Goal: Transaction & Acquisition: Purchase product/service

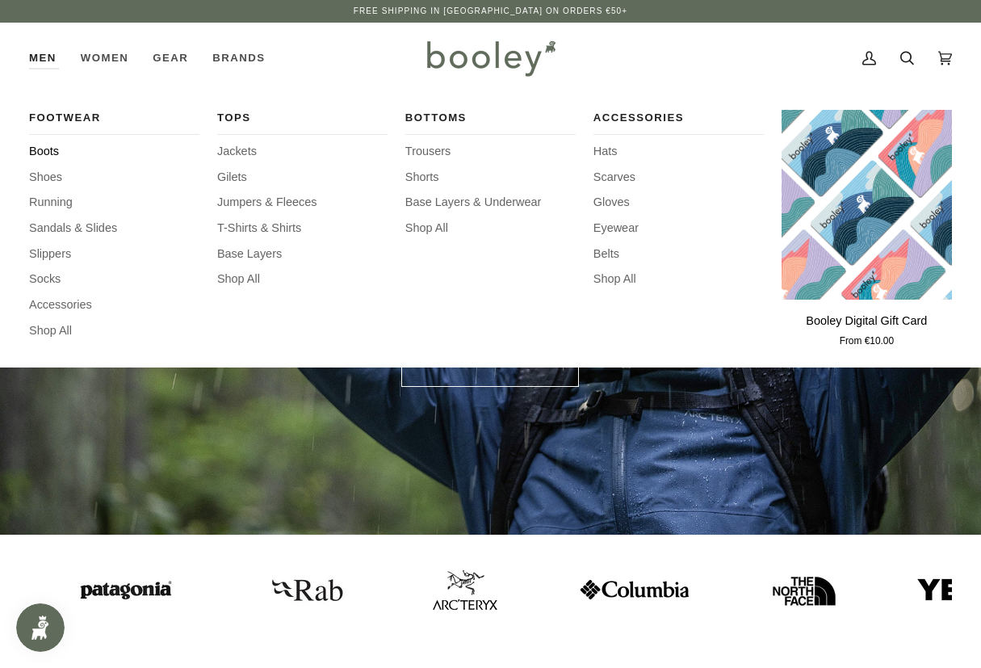
click at [51, 152] on span "Boots" at bounding box center [114, 152] width 170 height 18
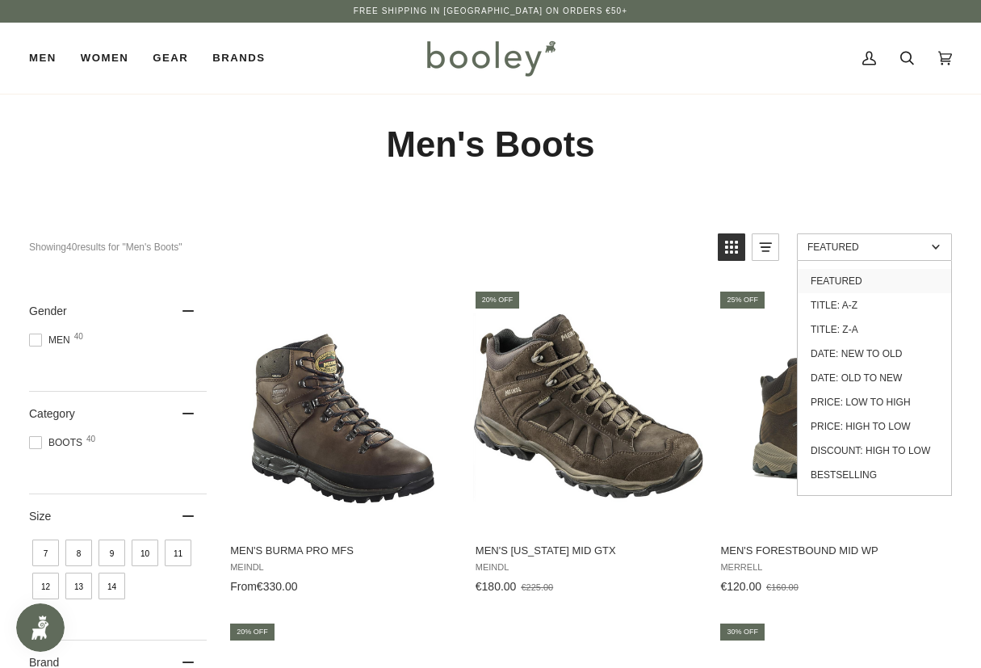
click at [851, 256] on link "Featured" at bounding box center [874, 246] width 155 height 27
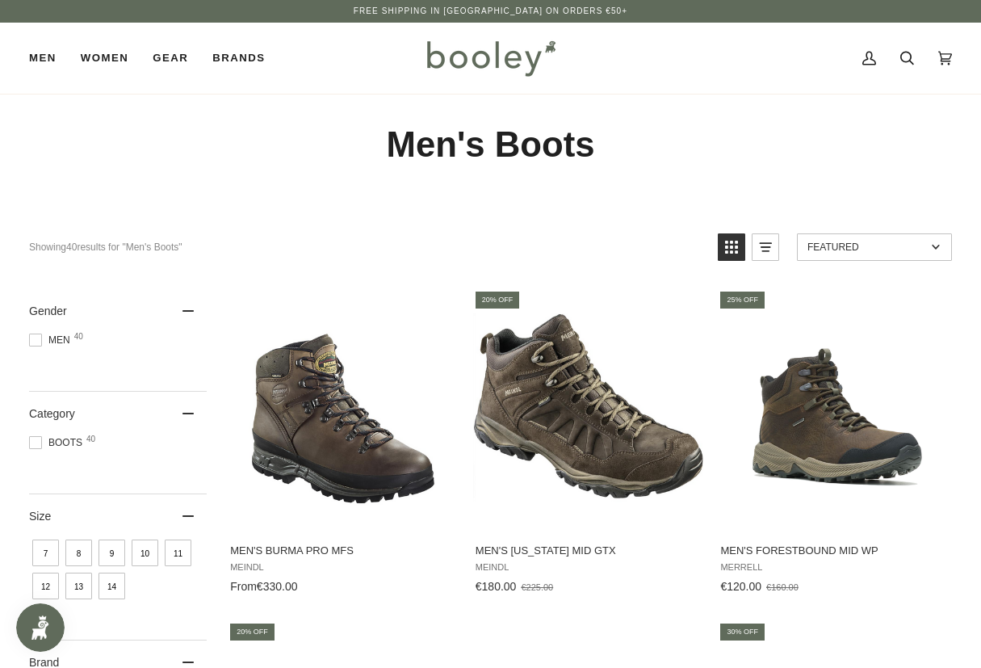
click at [851, 256] on link "Featured" at bounding box center [874, 246] width 155 height 27
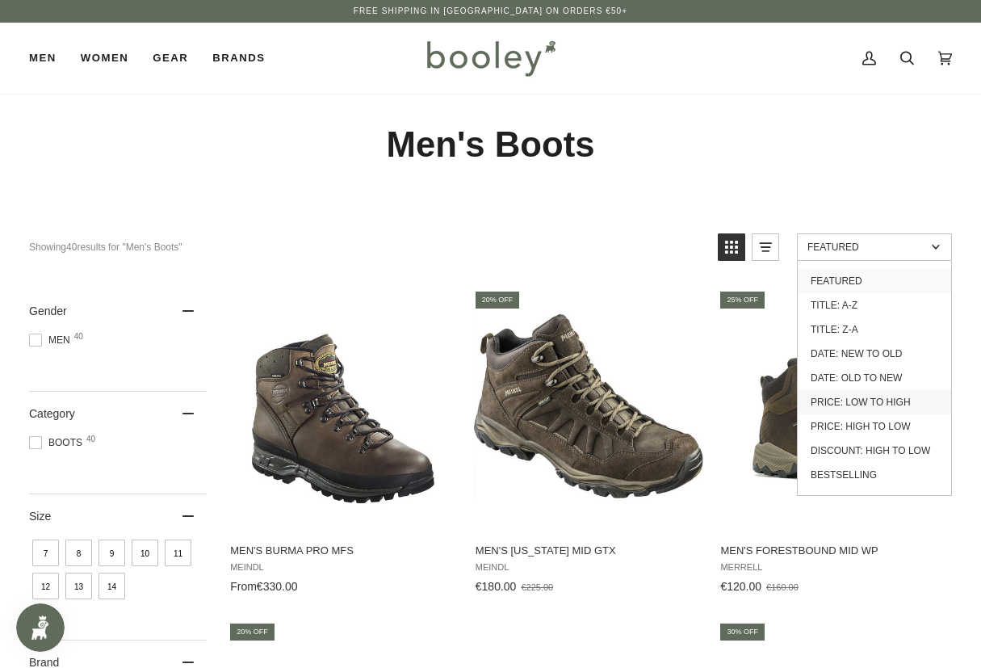
click at [886, 402] on link "Price: Low to High" at bounding box center [874, 402] width 153 height 24
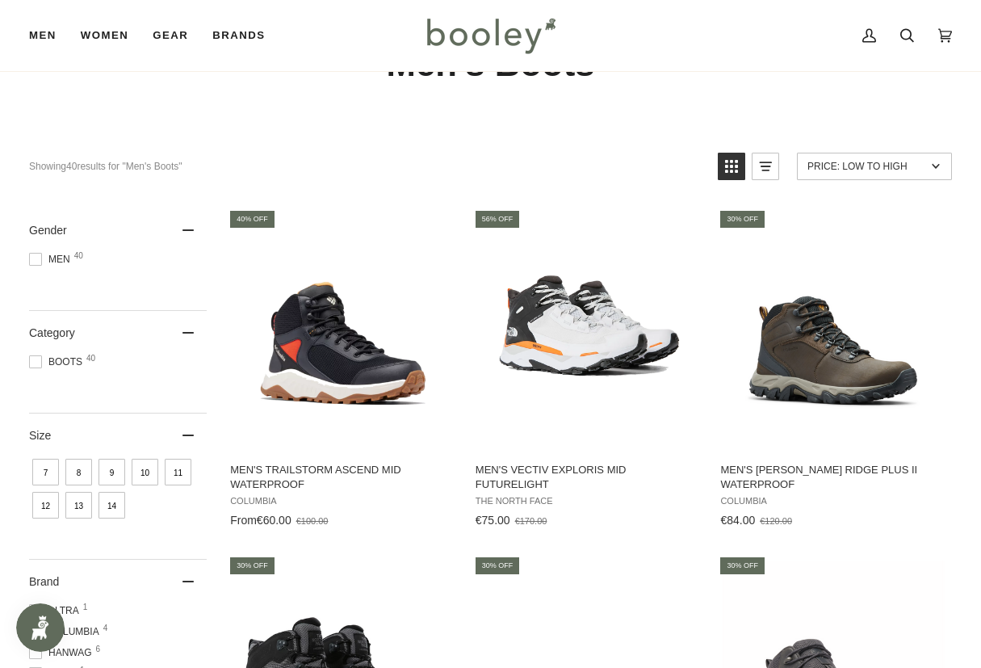
click at [38, 258] on span at bounding box center [35, 259] width 13 height 13
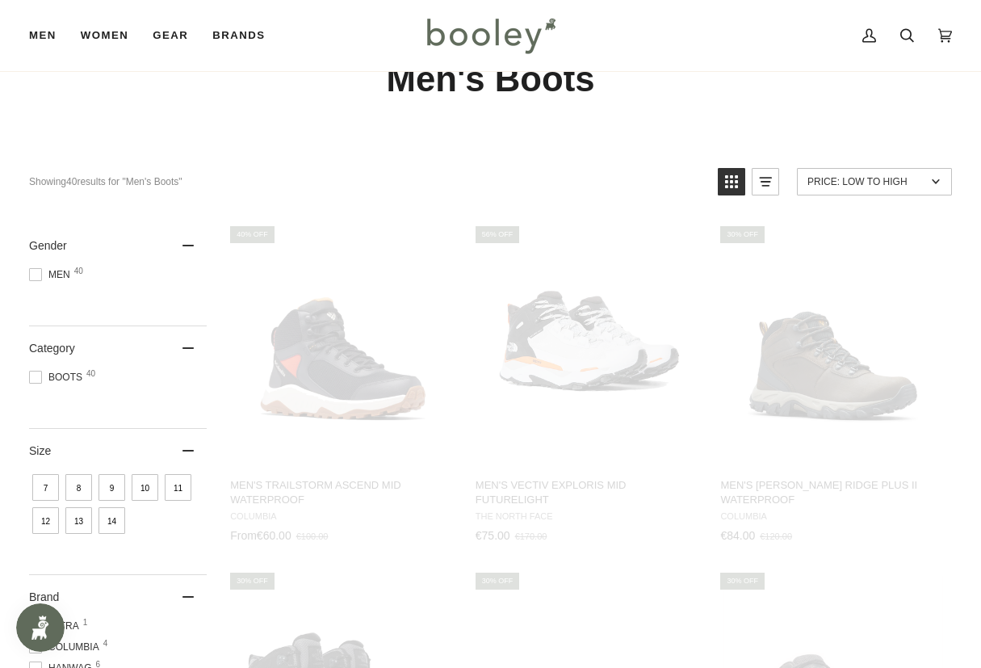
scroll to position [32, 0]
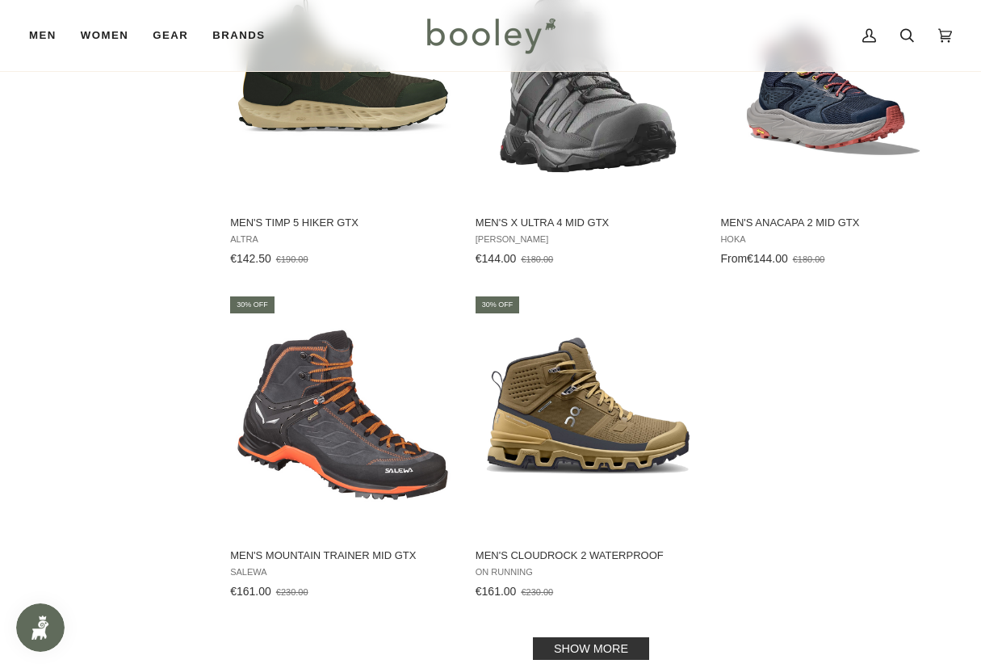
scroll to position [2019, 0]
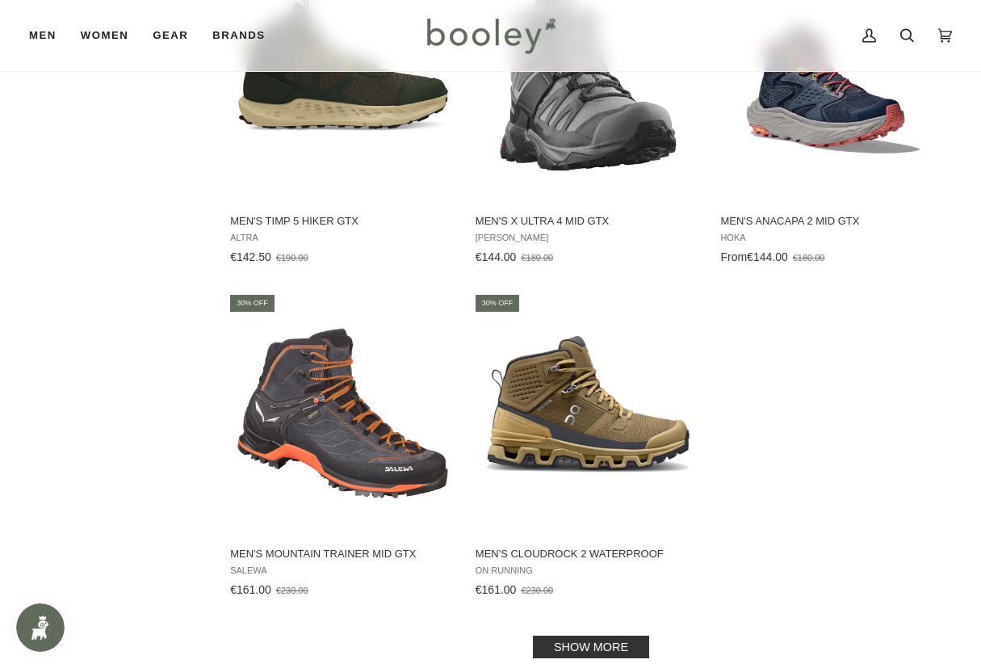
drag, startPoint x: 574, startPoint y: 645, endPoint x: 568, endPoint y: 635, distance: 11.6
click at [574, 645] on link "Show more" at bounding box center [591, 647] width 116 height 23
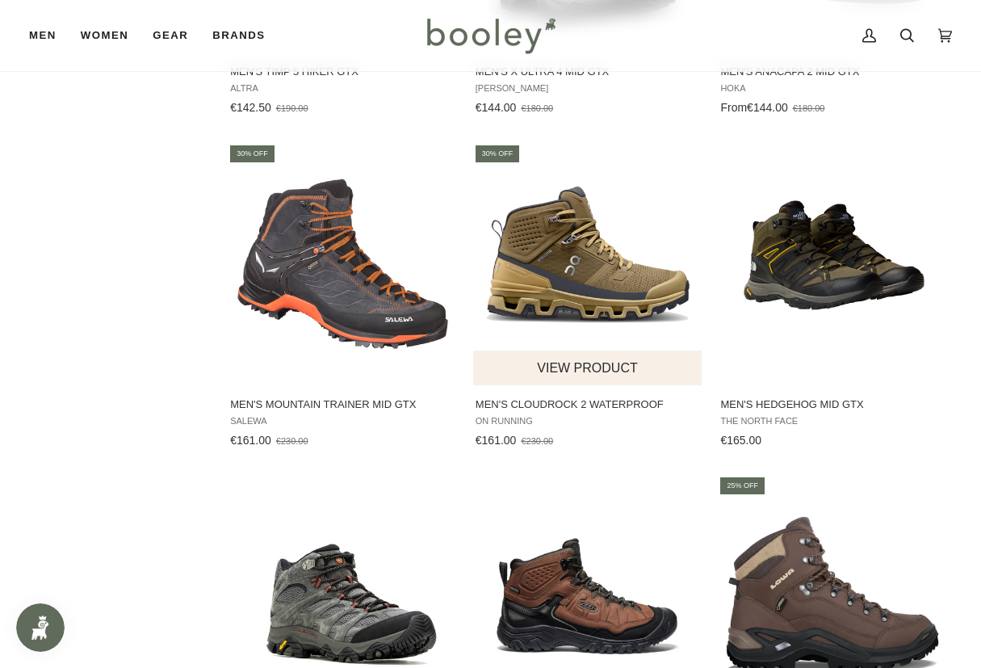
scroll to position [2154, 0]
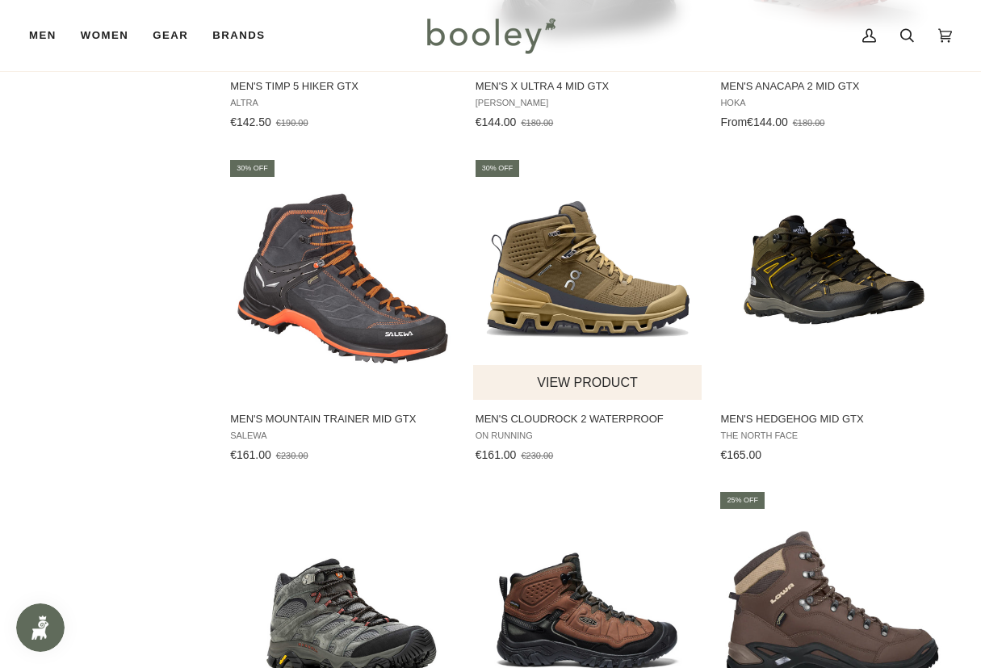
click at [580, 259] on img "Men's Cloudrock 2 Waterproof" at bounding box center [588, 278] width 230 height 230
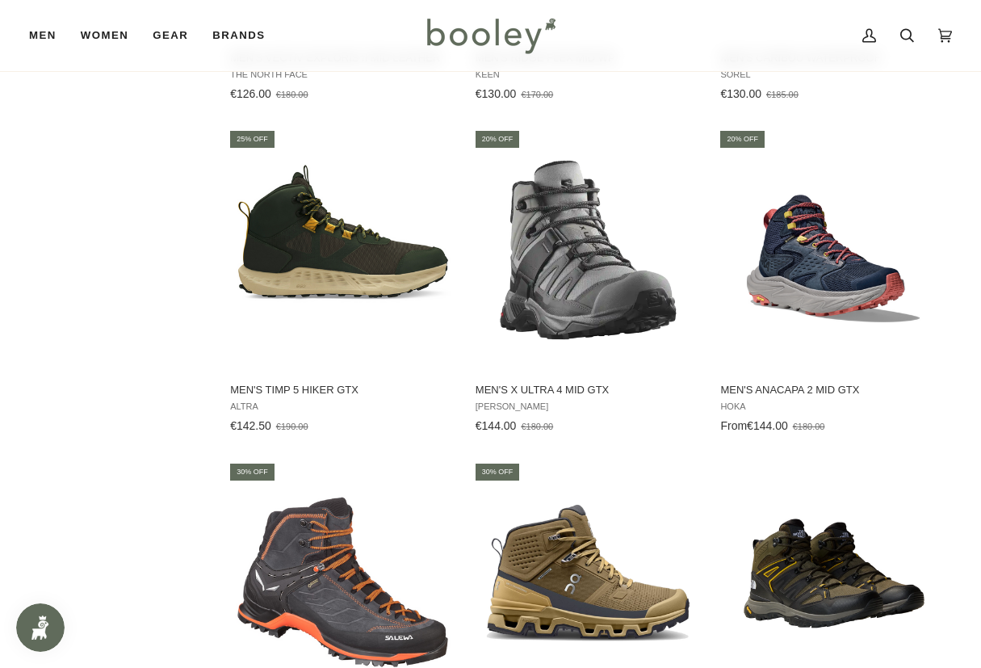
scroll to position [1831, 0]
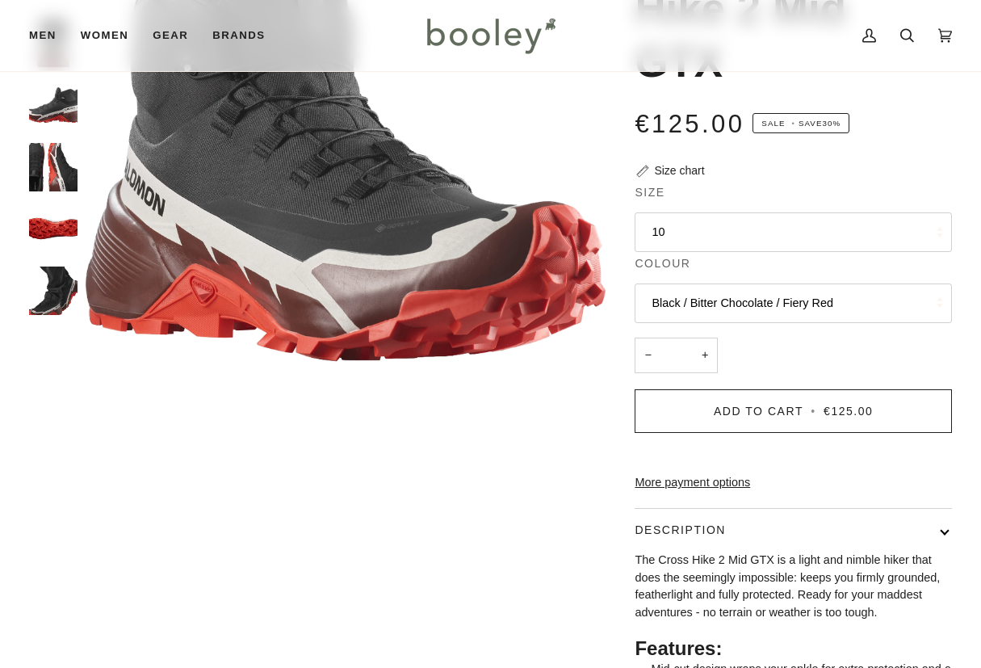
scroll to position [242, 0]
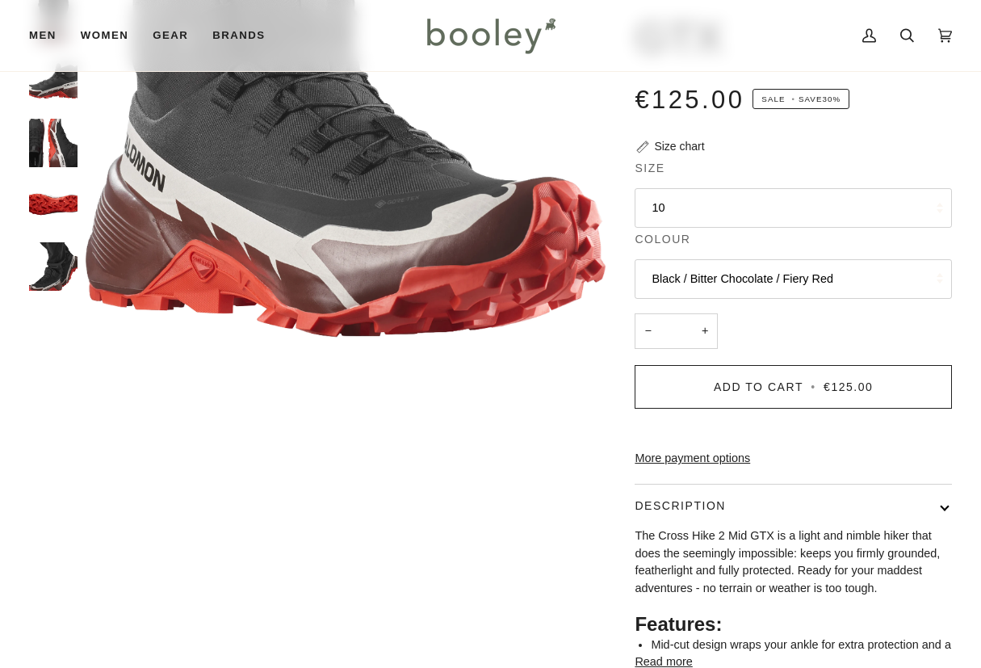
click at [825, 275] on button "Black / Bitter Chocolate / Fiery Red" at bounding box center [793, 279] width 317 height 40
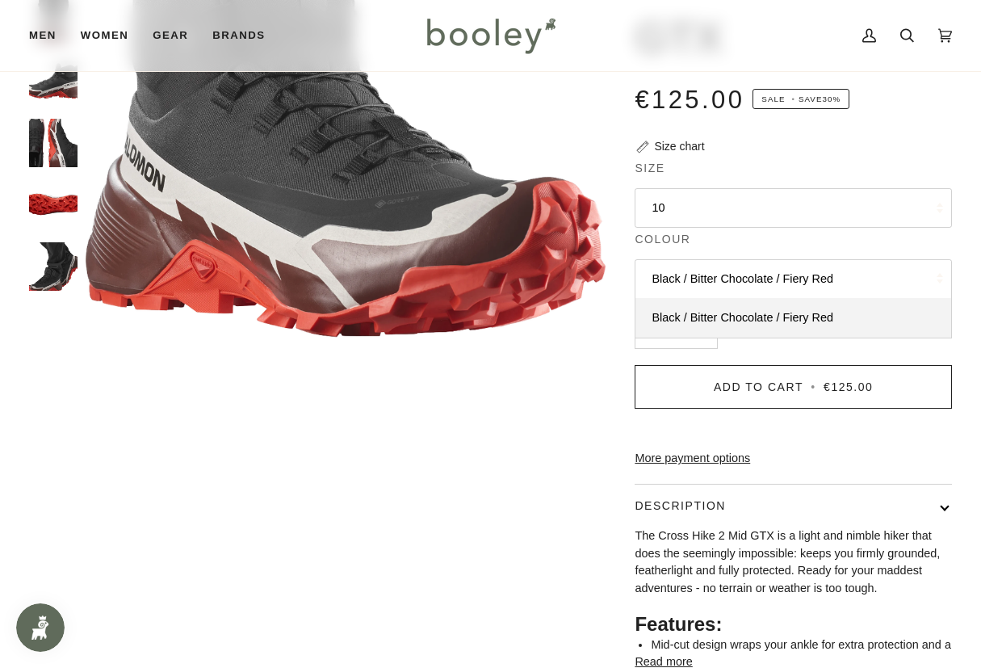
scroll to position [0, 0]
click at [825, 275] on button "Black / Bitter Chocolate / Fiery Red" at bounding box center [793, 279] width 317 height 40
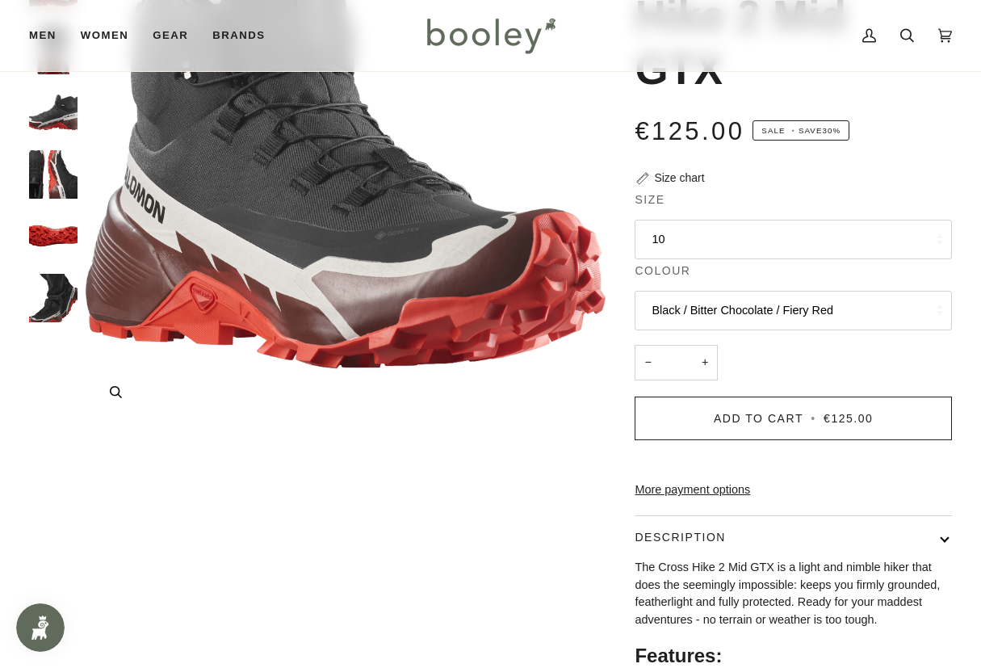
scroll to position [242, 0]
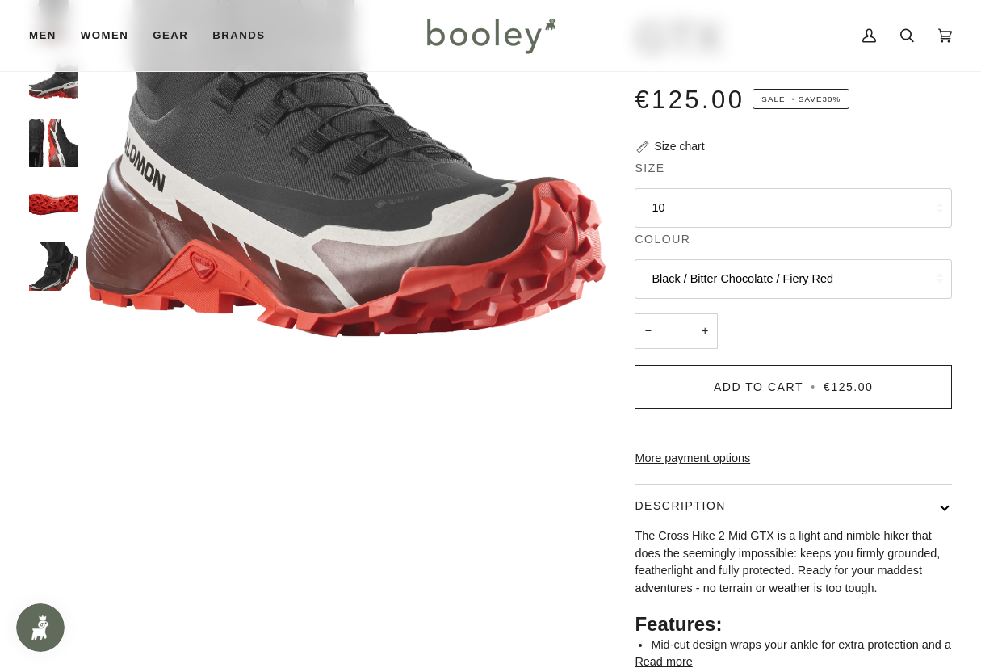
click at [724, 206] on button "10" at bounding box center [793, 208] width 317 height 40
click at [211, 360] on div "Zoom" at bounding box center [346, 361] width 488 height 28
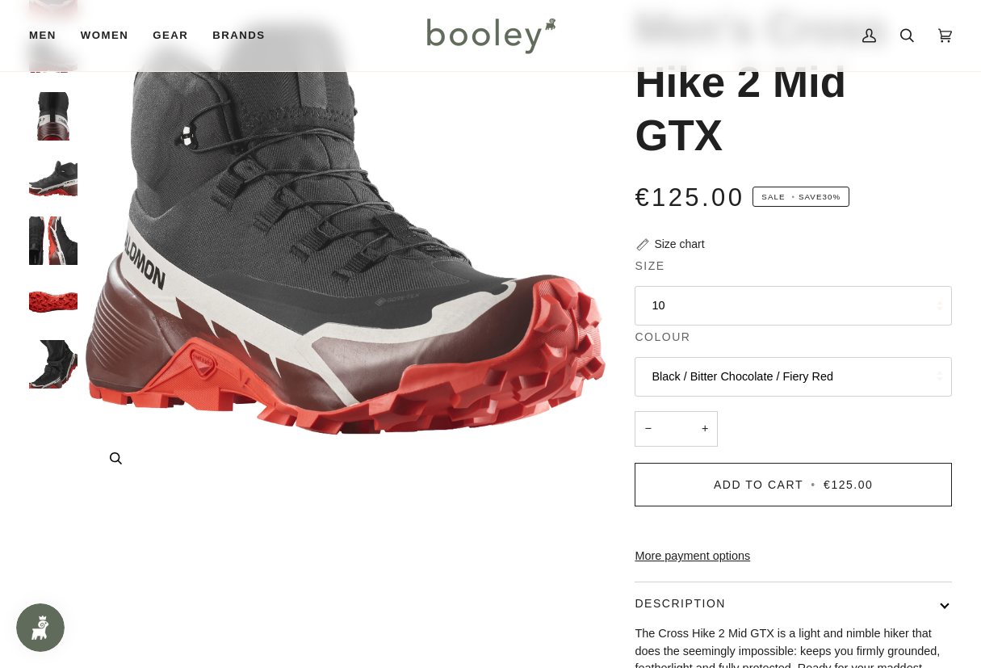
scroll to position [107, 0]
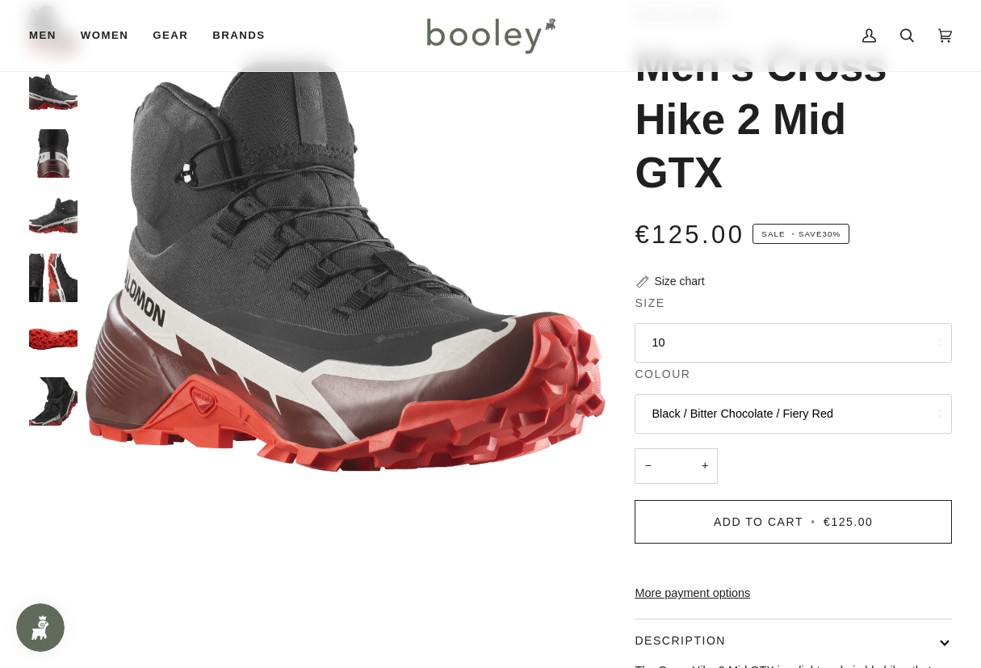
click at [52, 163] on img "Salomon Men's Cross Hike 2 Mid GTX - Booley Galway" at bounding box center [53, 153] width 48 height 48
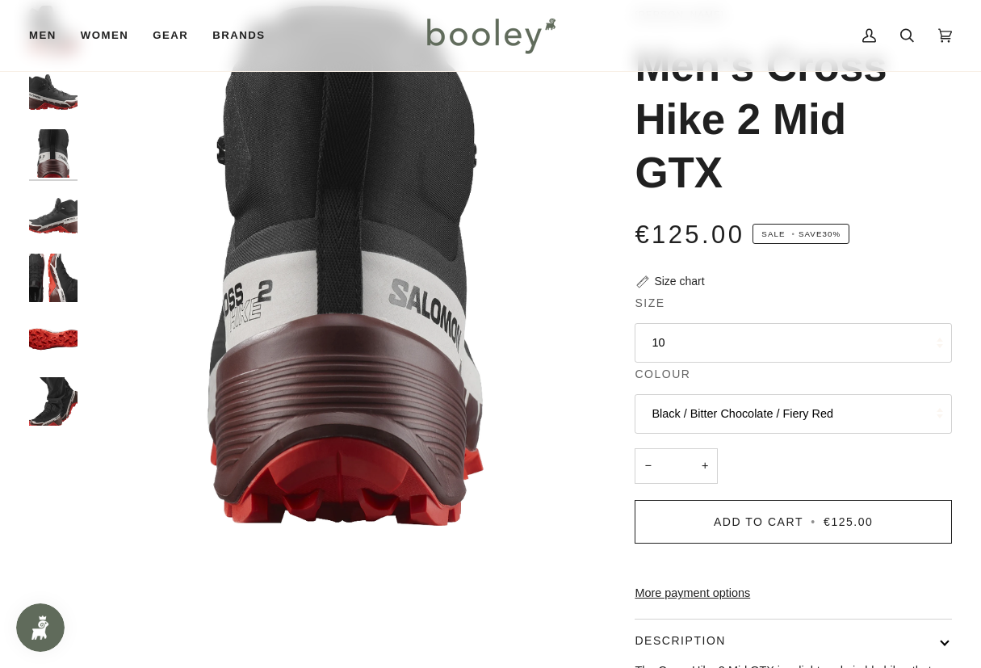
click at [61, 205] on img "Salomon Men's Cross Hike 2 Mid GTX - Booley Galway" at bounding box center [53, 215] width 48 height 48
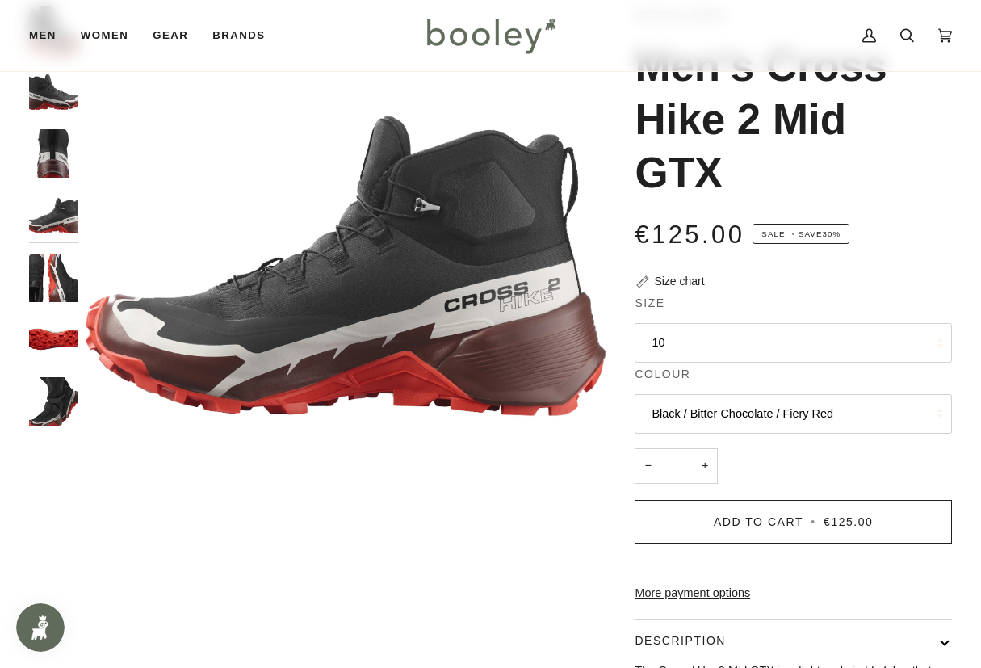
click at [54, 279] on img "Salomon Men's Cross Hike 2 Mid GTX - Booley Galway" at bounding box center [53, 278] width 48 height 48
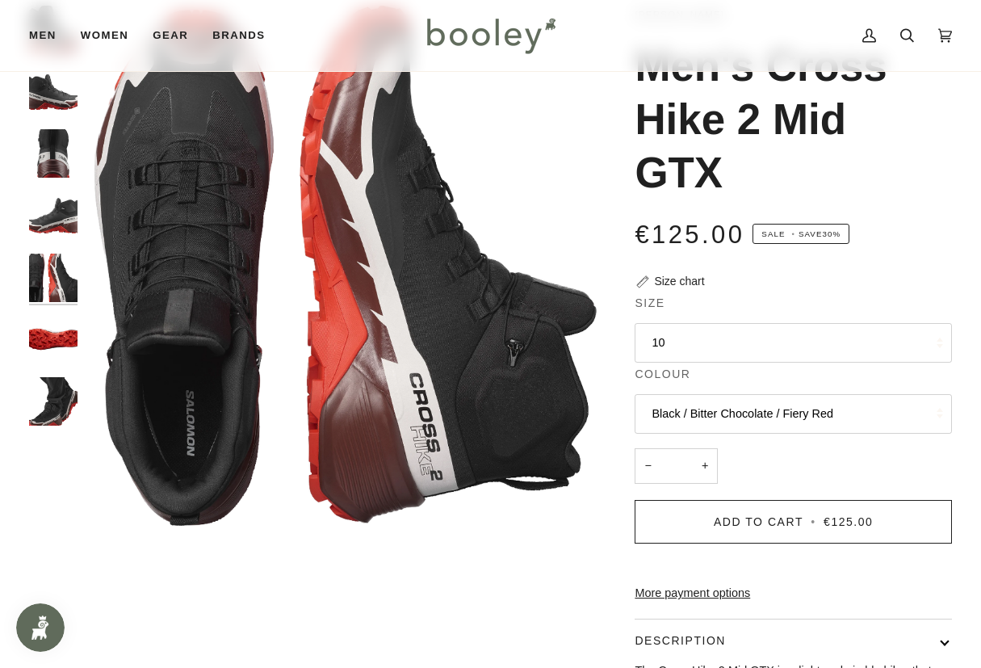
click at [51, 324] on img "Salomon Men's Cross Hike 2 Mid GTX - Booley Galway" at bounding box center [53, 339] width 48 height 48
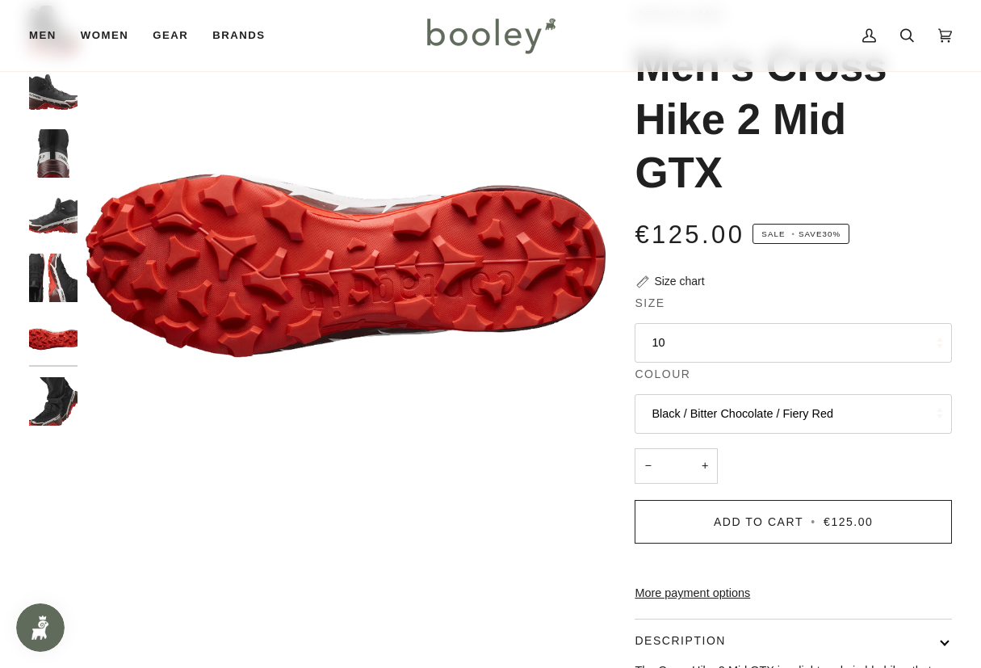
click at [66, 401] on img "Salomon Men's Cross Hike 2 Mid GTX - Booley Galway" at bounding box center [53, 401] width 48 height 48
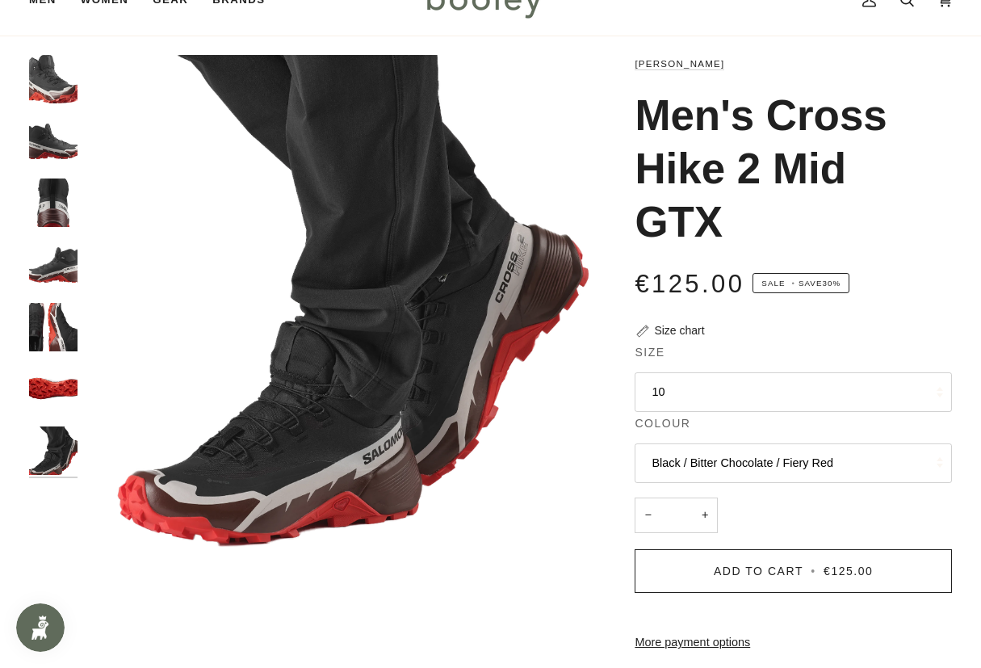
scroll to position [0, 0]
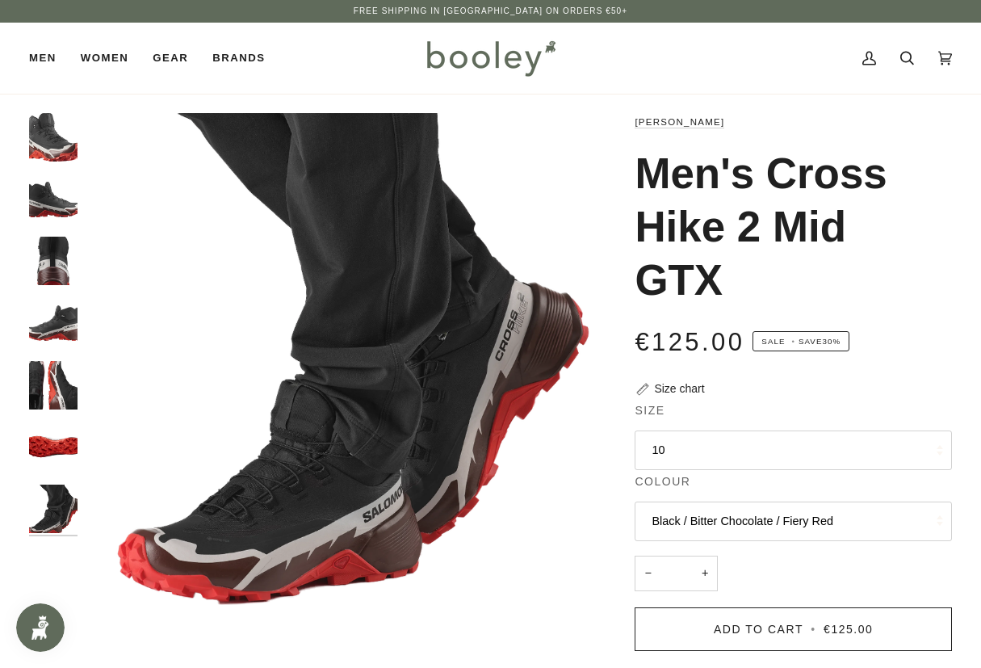
click at [58, 195] on img "Salomon Men's Cross Hike 2 Mid GTX - Booley Galway" at bounding box center [53, 199] width 48 height 48
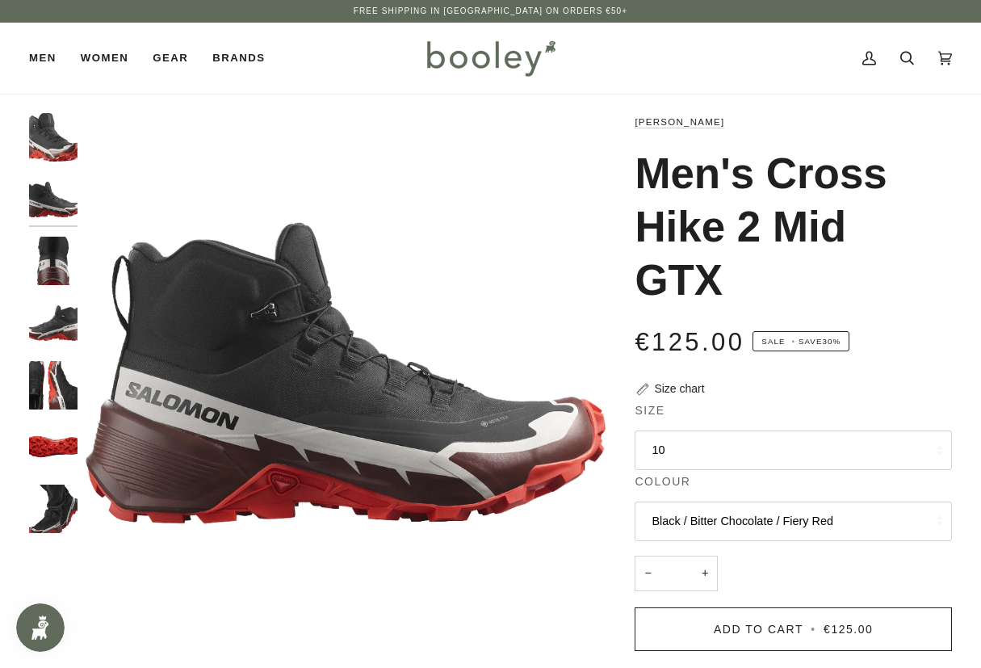
click at [54, 261] on img "Salomon Men's Cross Hike 2 Mid GTX - Booley Galway" at bounding box center [53, 261] width 48 height 48
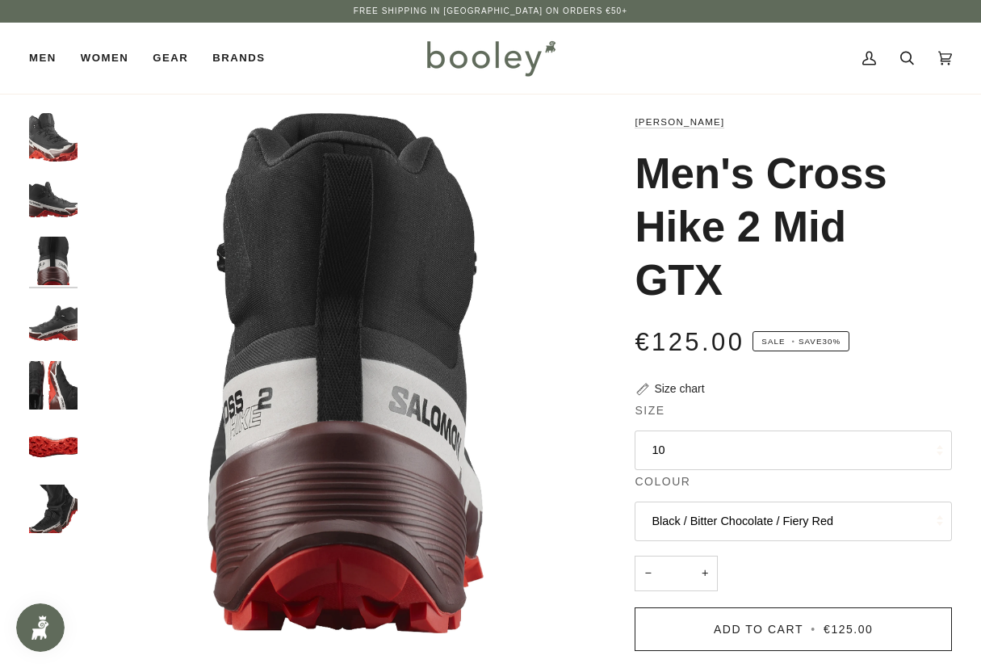
click at [56, 318] on img "Salomon Men's Cross Hike 2 Mid GTX - Booley Galway" at bounding box center [53, 323] width 48 height 48
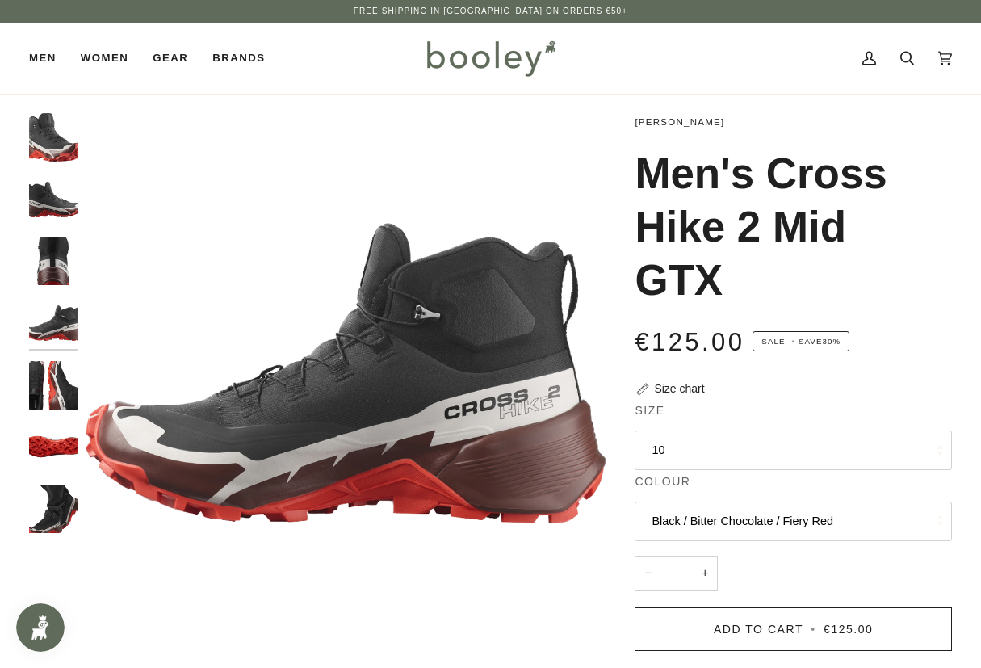
click at [43, 390] on img "Salomon Men's Cross Hike 2 Mid GTX - Booley Galway" at bounding box center [53, 385] width 48 height 48
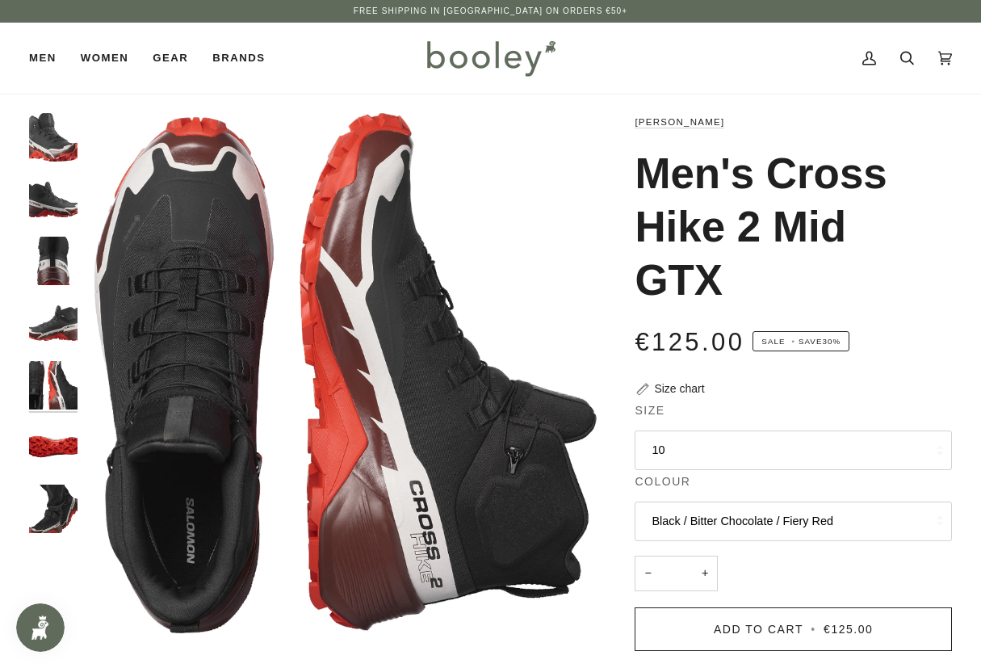
click at [52, 451] on img "Salomon Men's Cross Hike 2 Mid GTX - Booley Galway" at bounding box center [53, 446] width 48 height 48
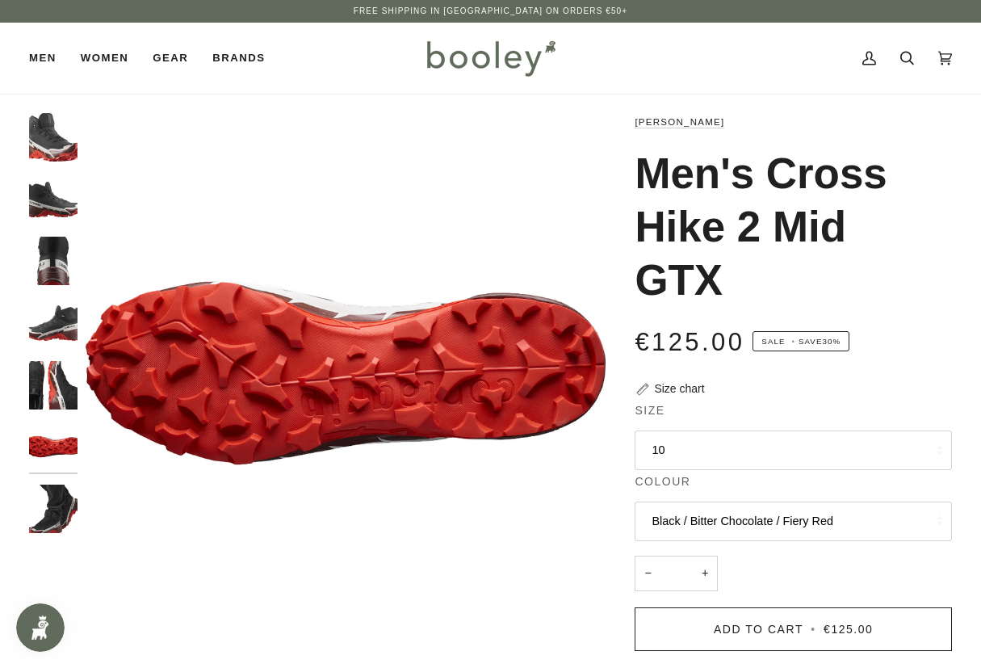
click at [61, 509] on img "Salomon Men's Cross Hike 2 Mid GTX - Booley Galway" at bounding box center [53, 509] width 48 height 48
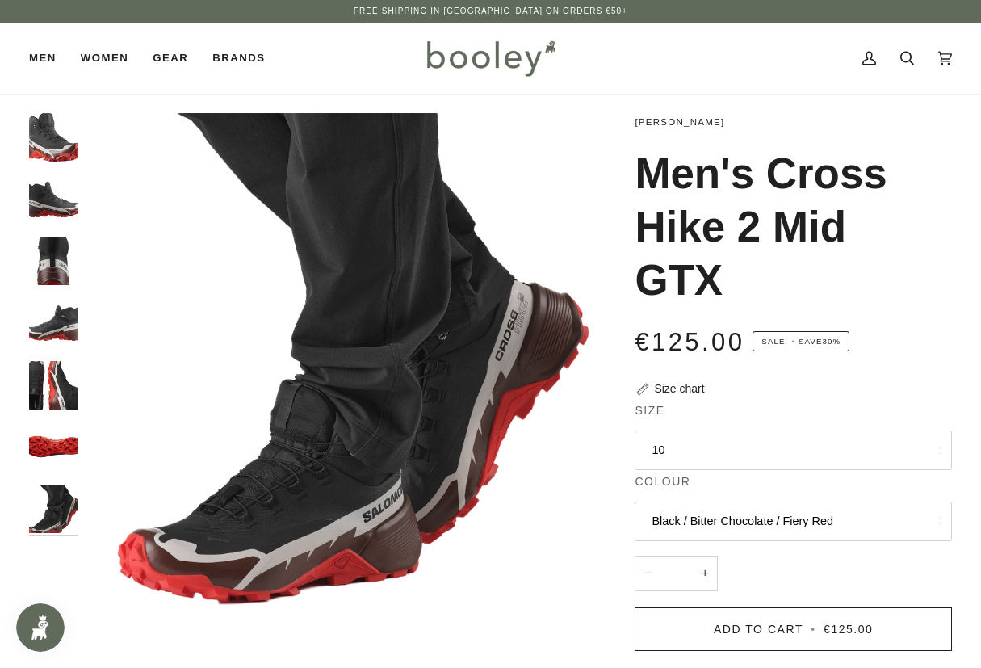
click at [67, 198] on img "Salomon Men's Cross Hike 2 Mid GTX - Booley Galway" at bounding box center [53, 199] width 48 height 48
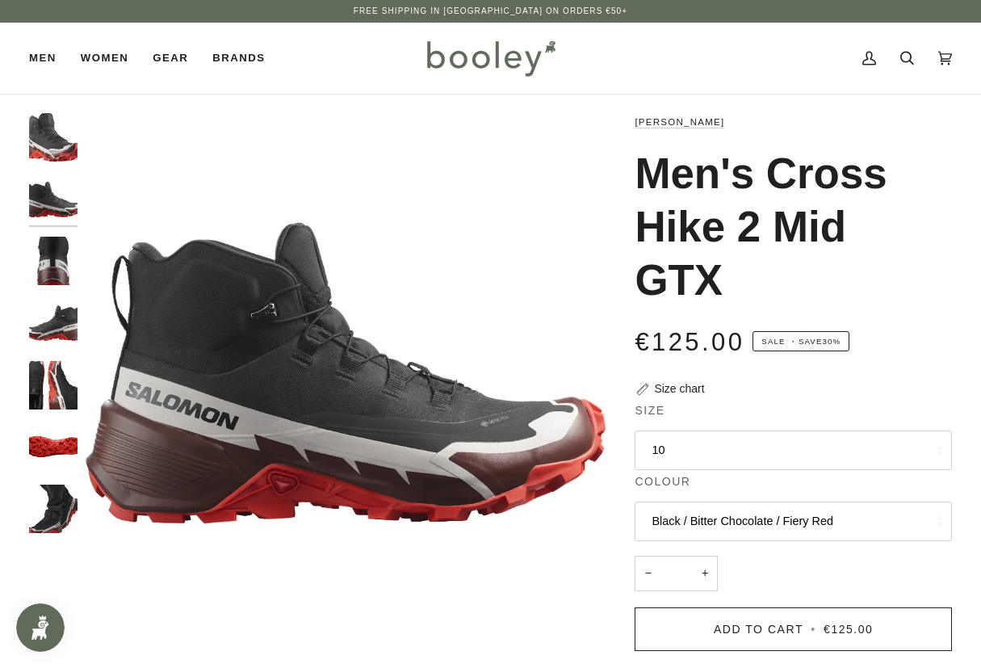
drag, startPoint x: 729, startPoint y: 284, endPoint x: 632, endPoint y: 122, distance: 188.4
click at [632, 122] on div "Salomon Men's Cross Hike 2 Mid GTX €125.00 Sale • Save 30% Size chart Size 10 8…" at bounding box center [779, 565] width 347 height 904
copy div "Salomon Men's Cross Hike 2 Mid GTX"
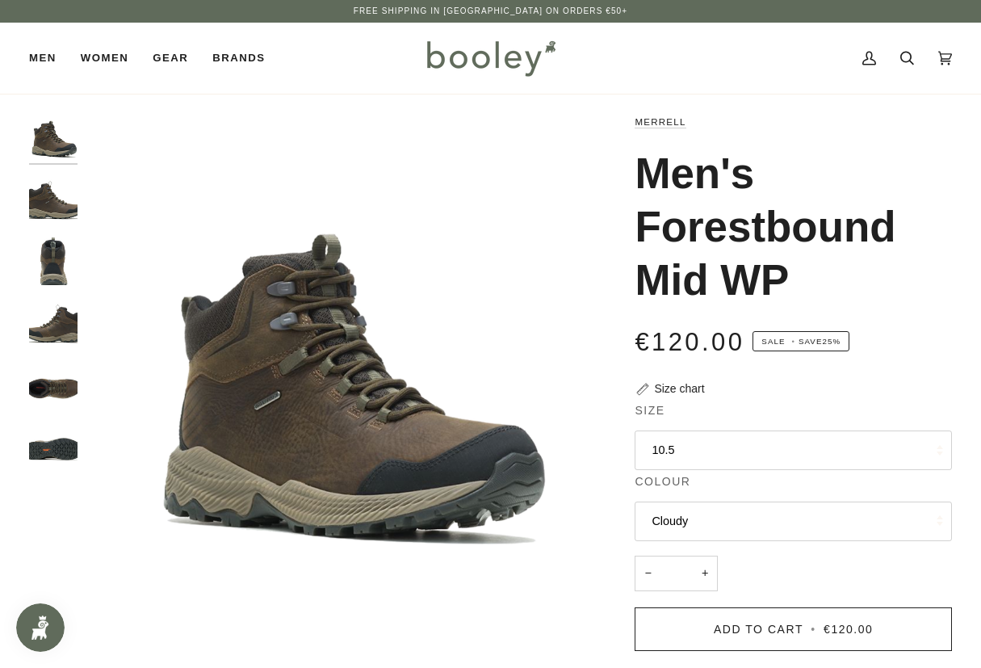
click at [47, 211] on img "Merrell Men's Forestbound Mid WP Cloudy - Booley Galway" at bounding box center [53, 199] width 48 height 48
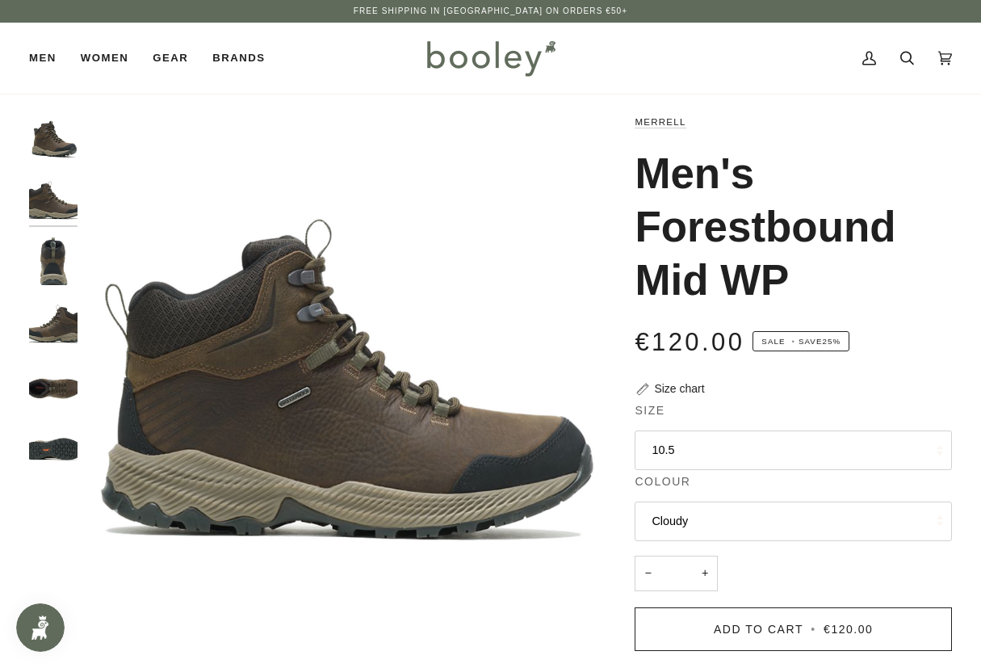
click at [48, 255] on img "Merrell Men's Forestbound Mid WP Cloudy - Booley Galway" at bounding box center [53, 261] width 48 height 48
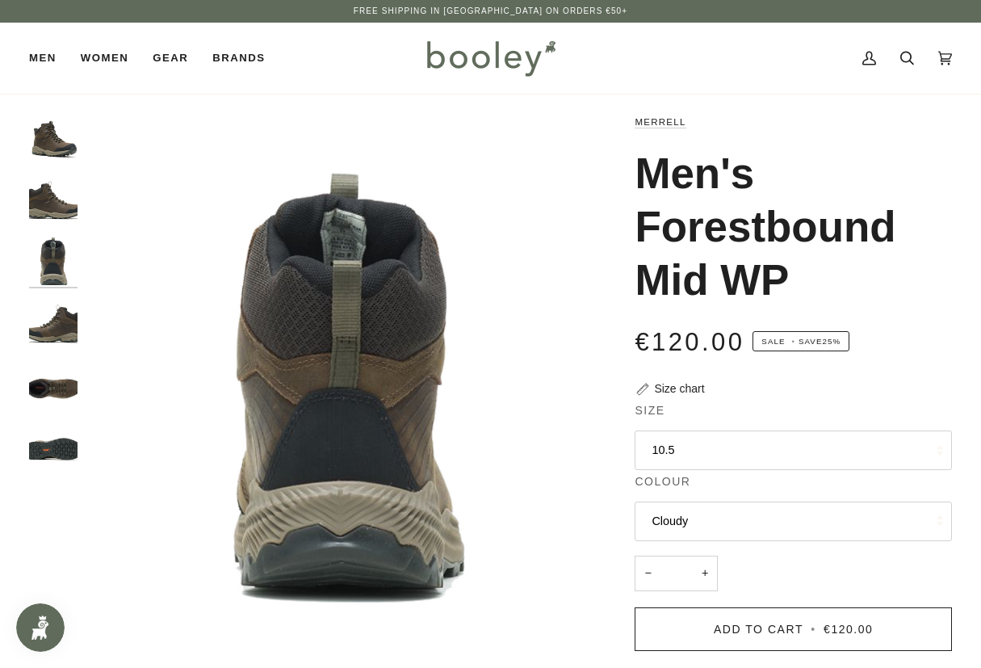
click at [48, 311] on img "Merrell Men's Forestbound Mid WP Cloudy - Booley Galway" at bounding box center [53, 323] width 48 height 48
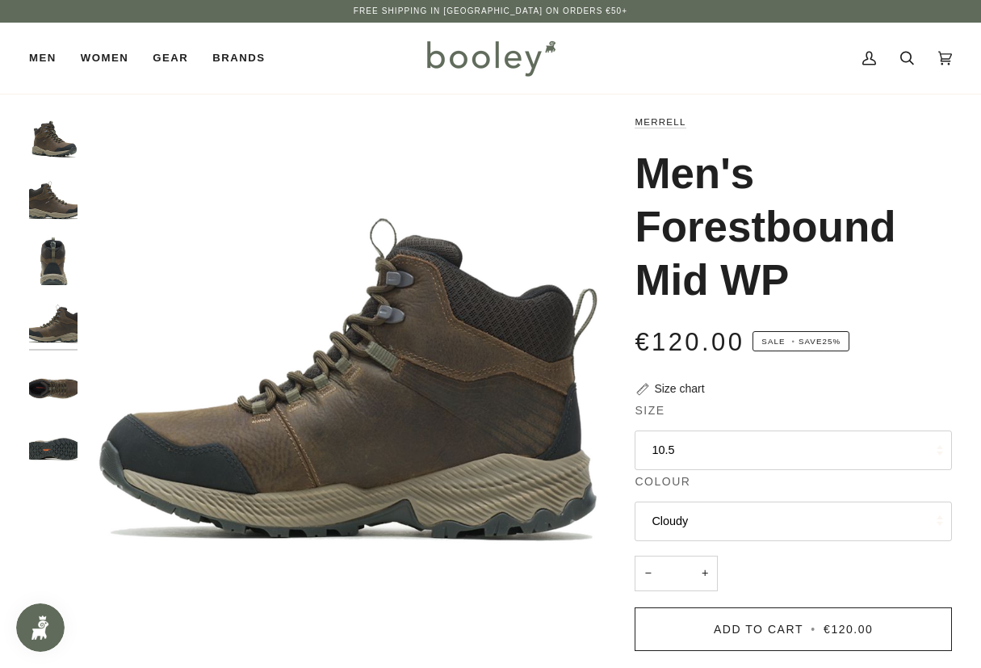
click at [48, 405] on img "Merrell Men's Forestbound Mid WP Cloudy - Booley Galway" at bounding box center [53, 385] width 48 height 48
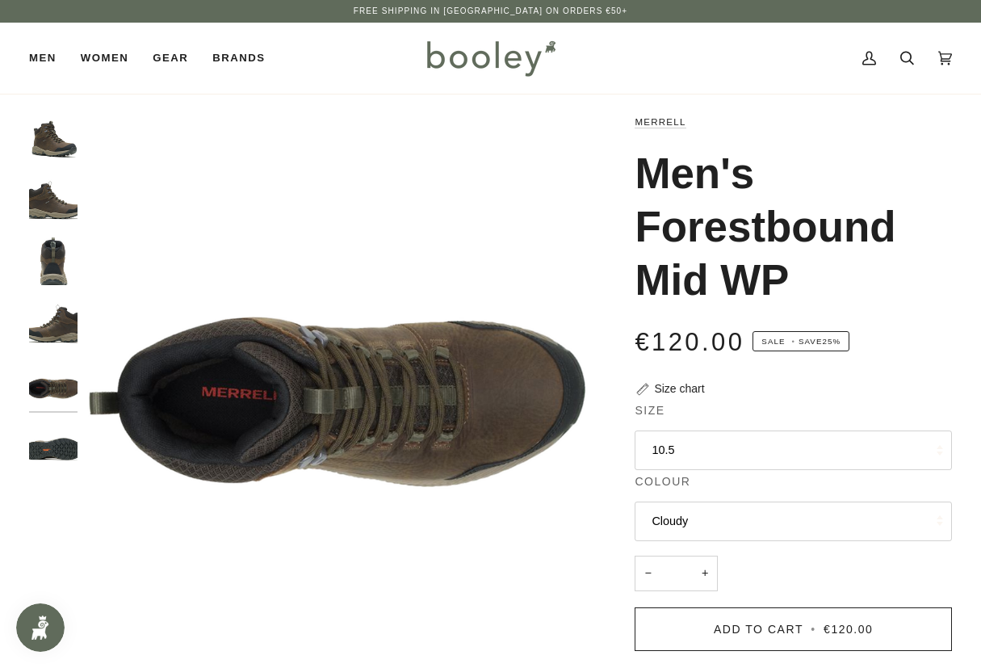
click at [53, 446] on img "Merrell Men's Forestbound Mid WP Cloudy - Booley Galway" at bounding box center [53, 446] width 48 height 48
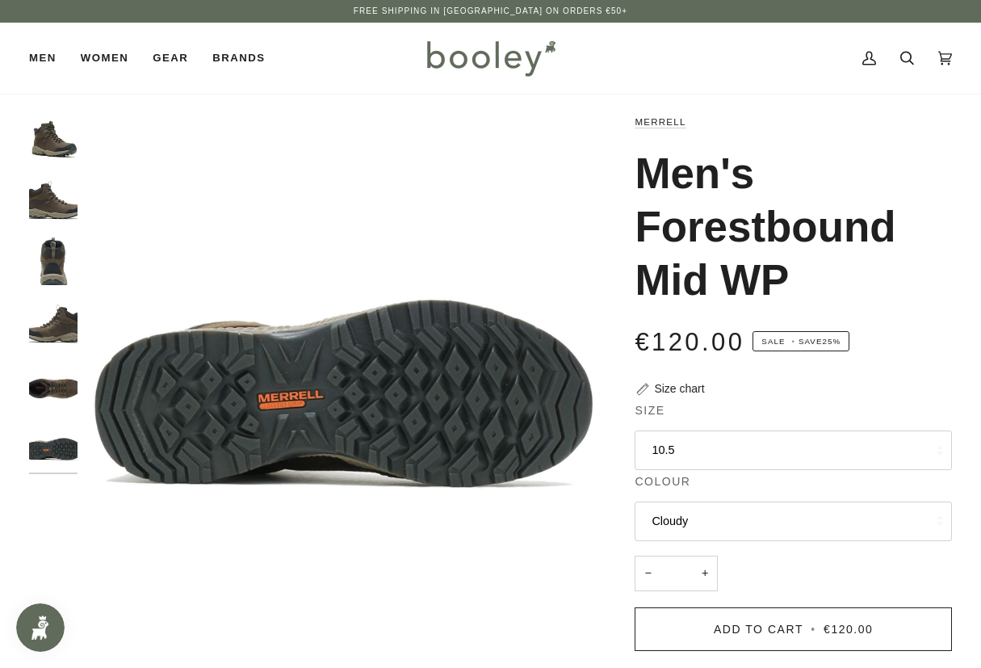
click at [53, 397] on img "Merrell Men's Forestbound Mid WP Cloudy - Booley Galway" at bounding box center [53, 385] width 48 height 48
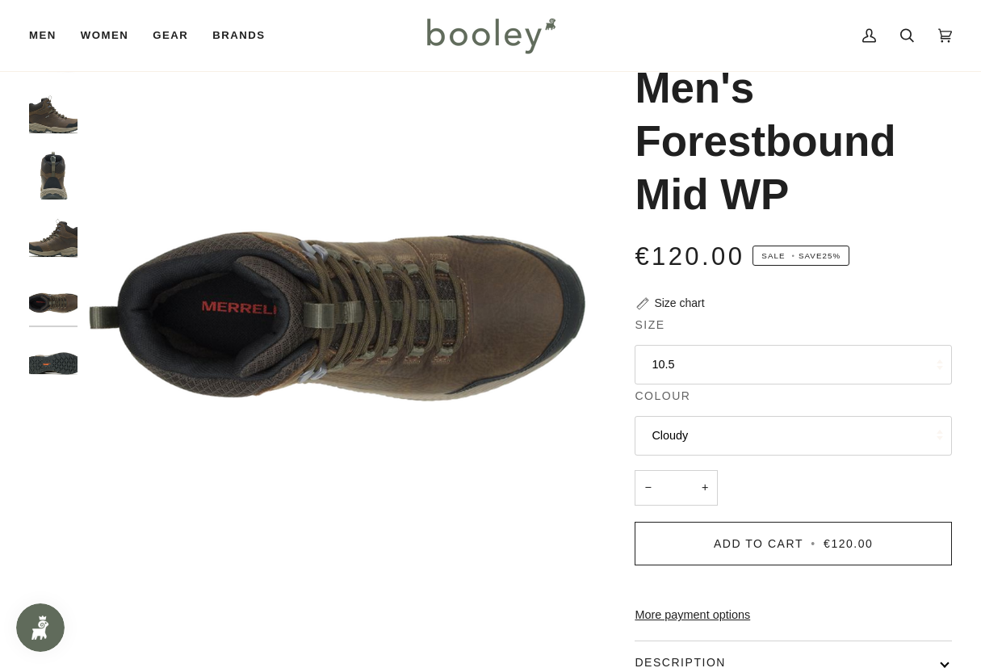
scroll to position [41, 0]
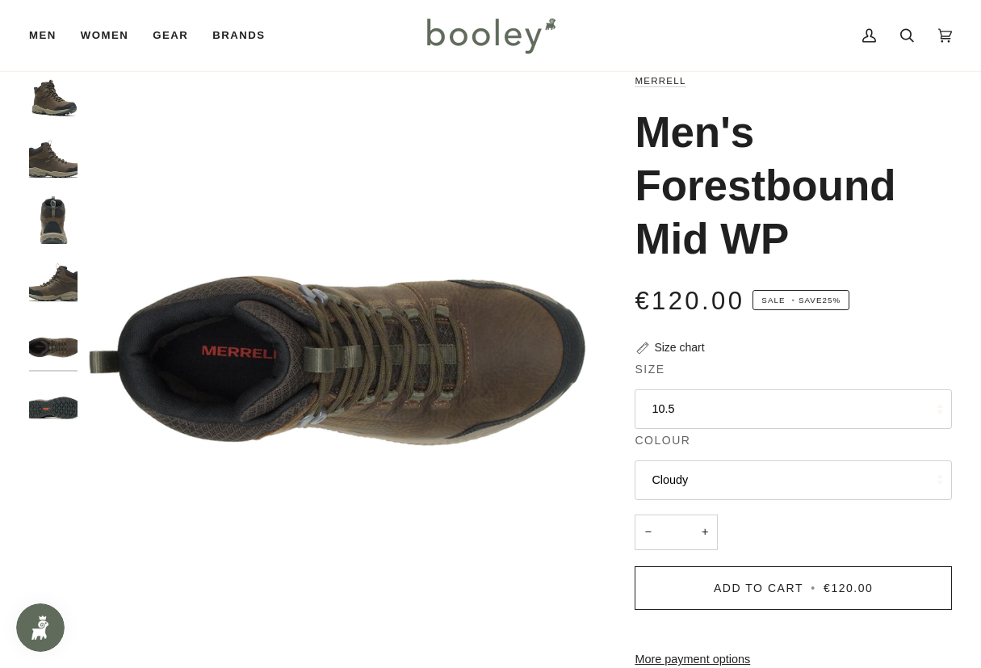
drag, startPoint x: 706, startPoint y: 236, endPoint x: 622, endPoint y: 143, distance: 125.2
click at [622, 143] on div "Merrell Men's Forestbound Mid WP €120.00 Sale • Save 25% Size chart Size 10.5 8…" at bounding box center [779, 535] width 347 height 926
drag, startPoint x: 779, startPoint y: 234, endPoint x: 629, endPoint y: 79, distance: 215.9
click at [629, 79] on div "Merrell Men's Forestbound Mid WP €120.00 Sale • Save 25% Size chart Size 10.5 8…" at bounding box center [779, 535] width 347 height 926
copy div "Merrell Men's Forestbound Mid WP"
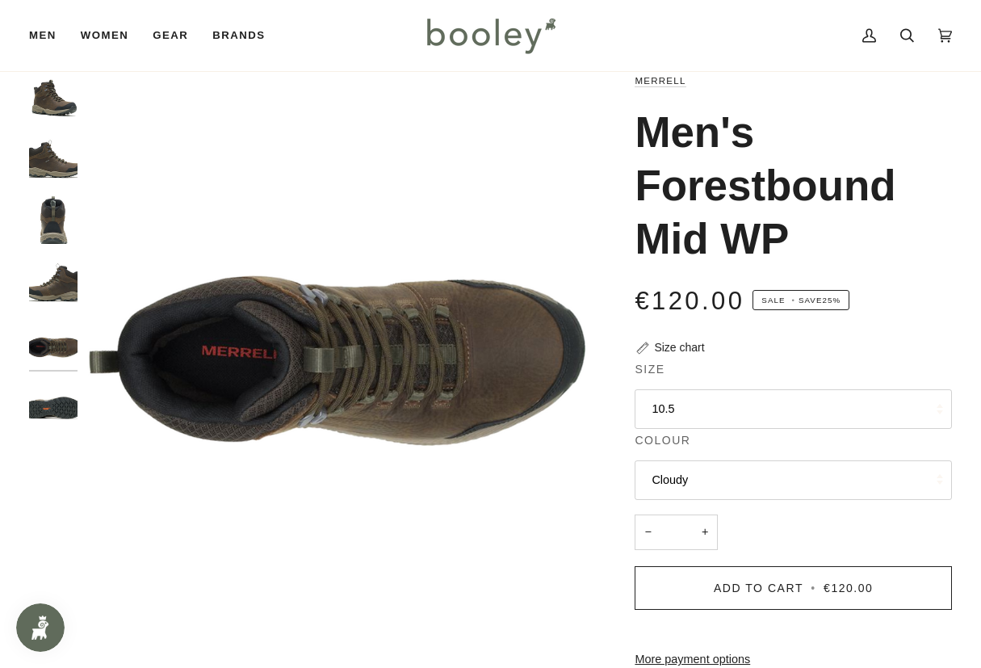
click at [65, 163] on img "Merrell Men's Forestbound Mid WP Cloudy - Booley Galway" at bounding box center [53, 158] width 48 height 48
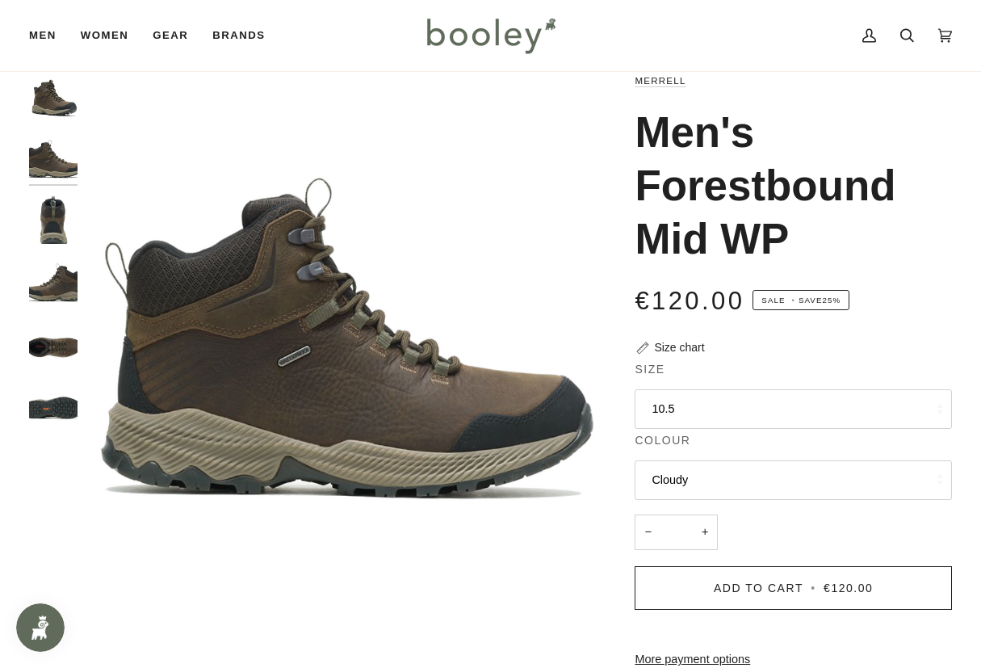
click at [57, 401] on img "Merrell Men's Forestbound Mid WP Cloudy - Booley Galway" at bounding box center [53, 405] width 48 height 48
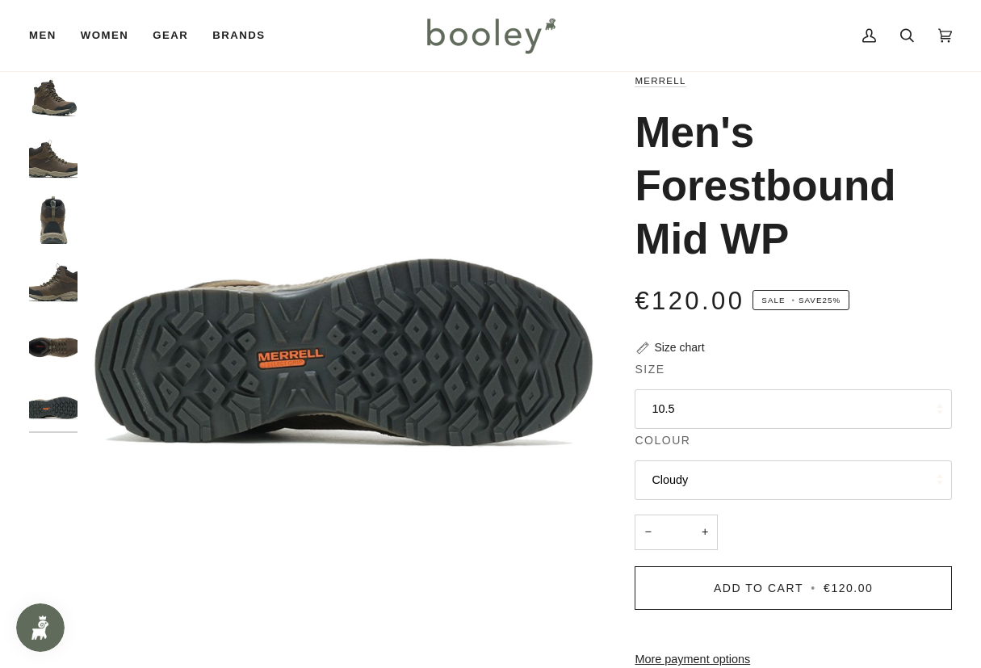
click at [61, 156] on img "Merrell Men's Forestbound Mid WP Cloudy - Booley Galway" at bounding box center [53, 158] width 48 height 48
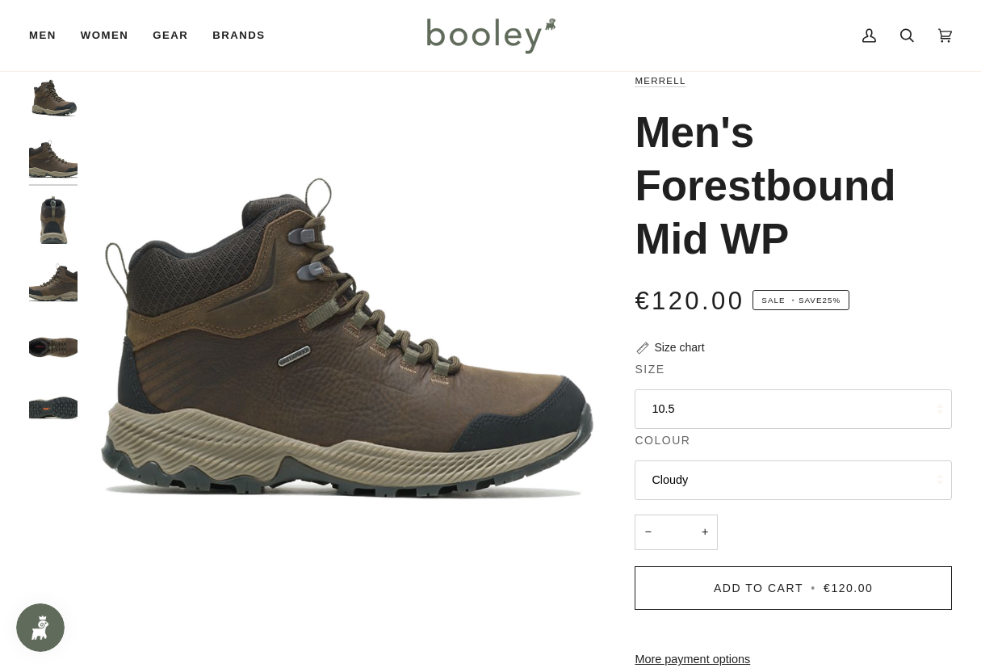
click at [44, 95] on img "Merrell Men's Forestbound Mid WP Cloudy - Booley Galway" at bounding box center [53, 96] width 48 height 48
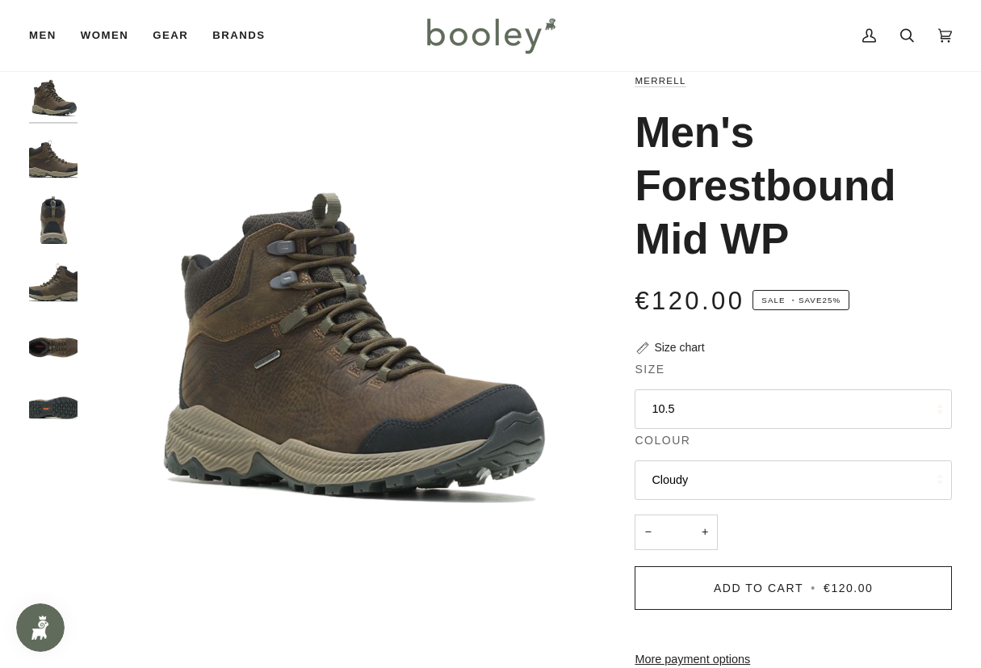
click at [56, 211] on img "Merrell Men's Forestbound Mid WP Cloudy - Booley Galway" at bounding box center [53, 219] width 48 height 48
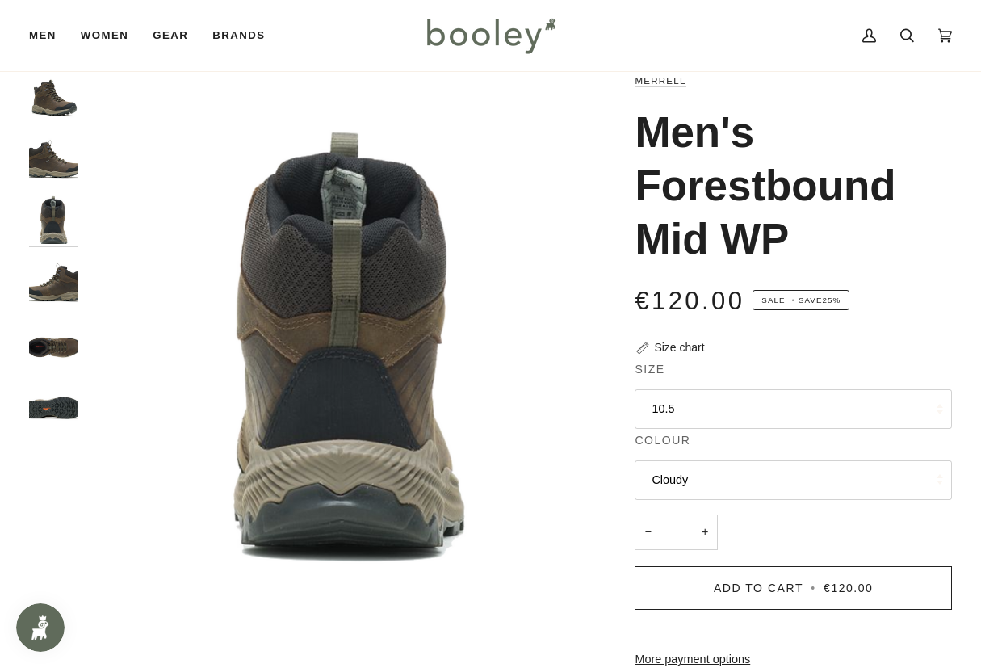
click at [53, 281] on img "Merrell Men's Forestbound Mid WP Cloudy - Booley Galway" at bounding box center [53, 282] width 48 height 48
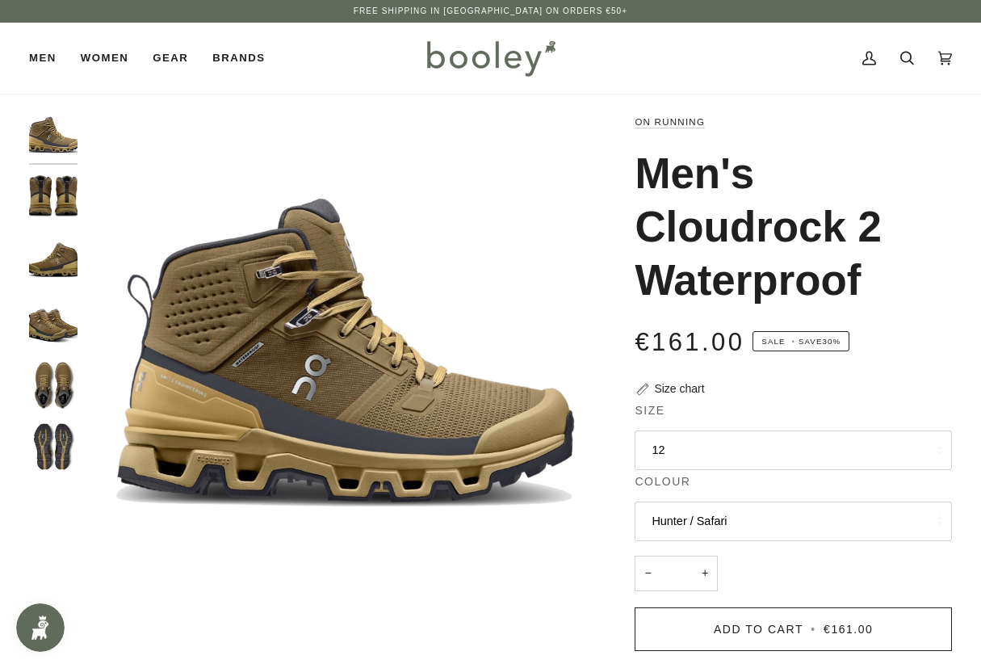
click at [49, 384] on img "On Running Men's Cloudrock 2 Waterproof Hunter / Safari - Booley Galway" at bounding box center [53, 385] width 48 height 48
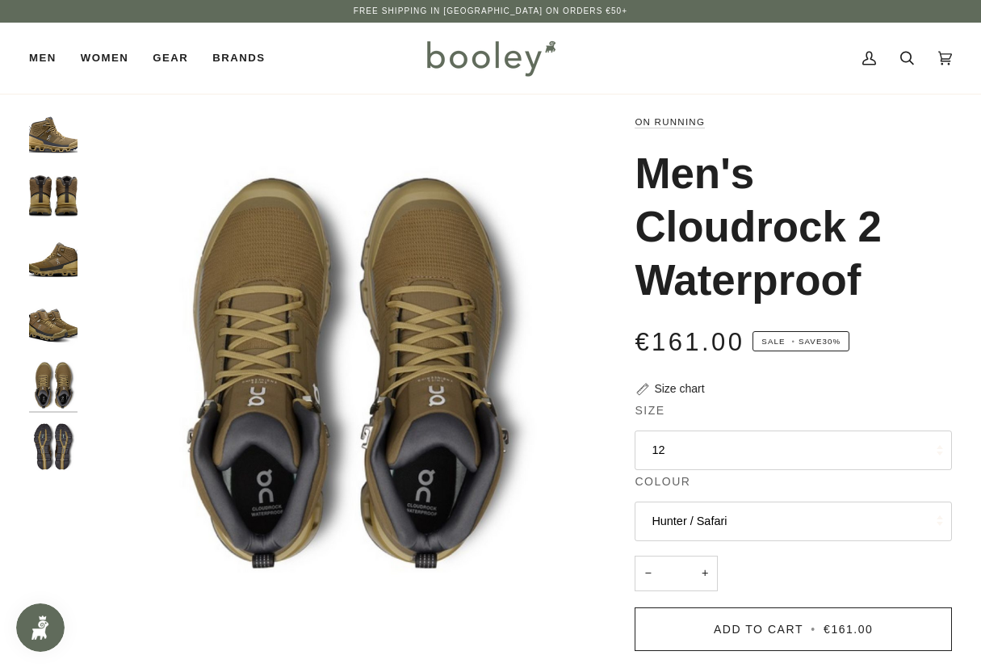
click at [51, 460] on img "On Running Men's Cloudrock 2 Waterproof Hunter / Safari - Booley Galway" at bounding box center [53, 446] width 48 height 48
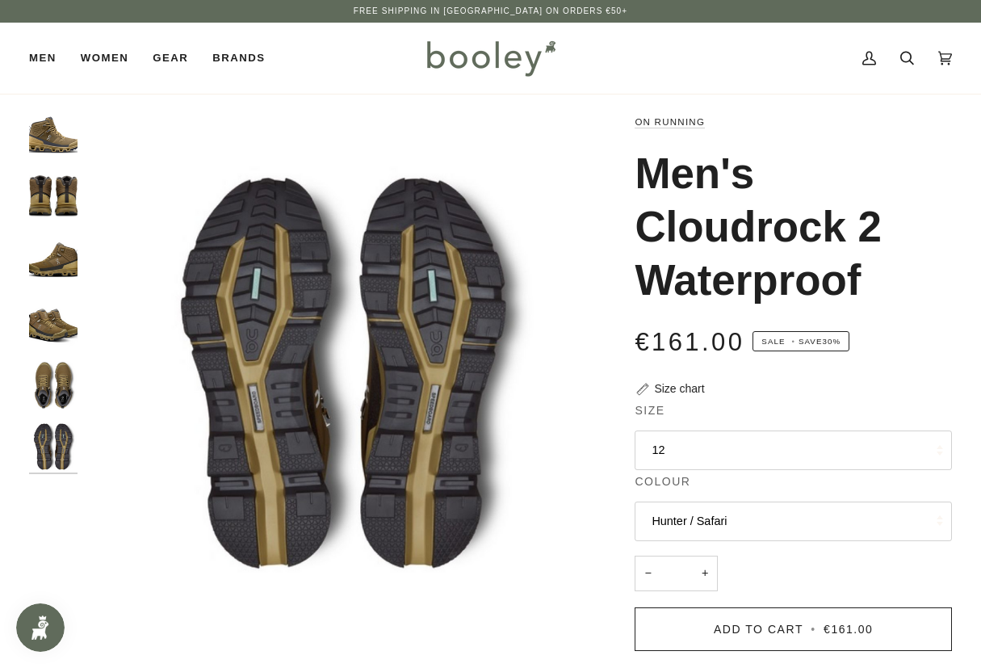
click at [747, 441] on button "12" at bounding box center [793, 451] width 317 height 40
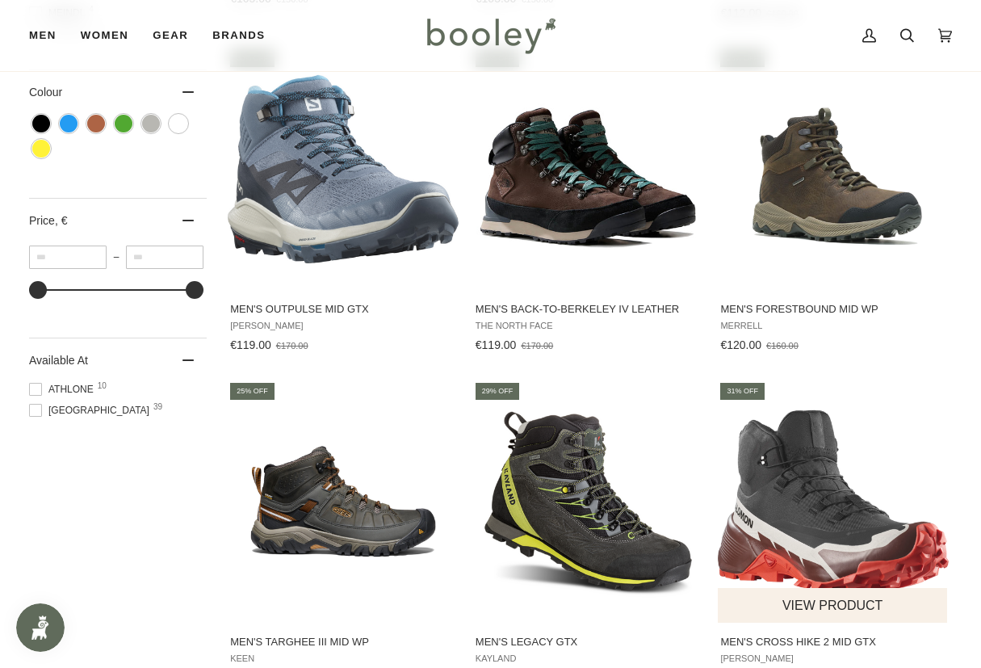
scroll to position [901, 0]
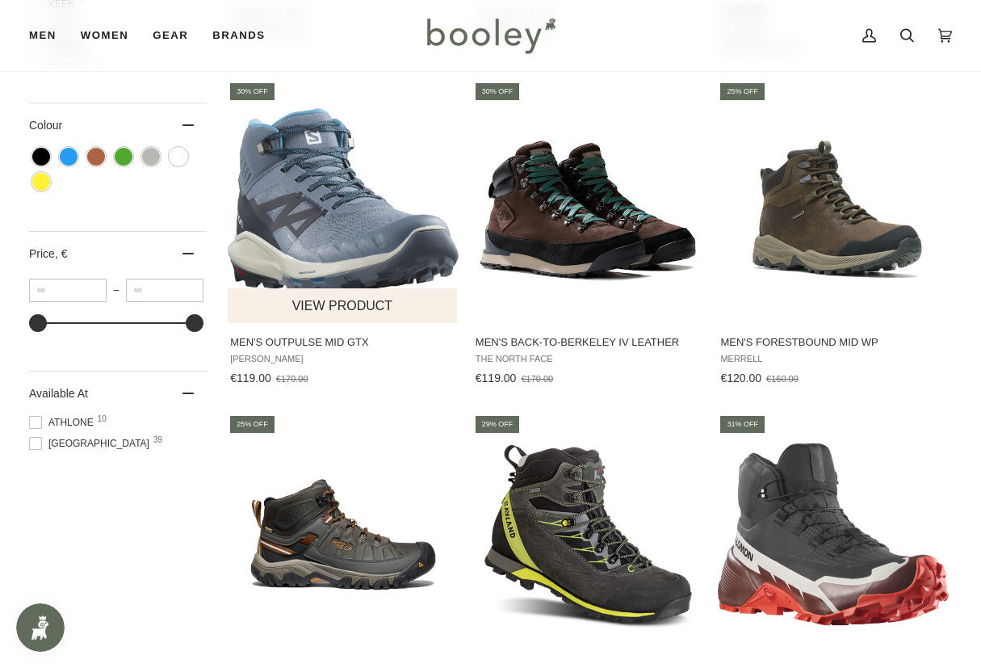
click at [332, 196] on img "Men's OUTPulse Mid GTX" at bounding box center [343, 202] width 230 height 230
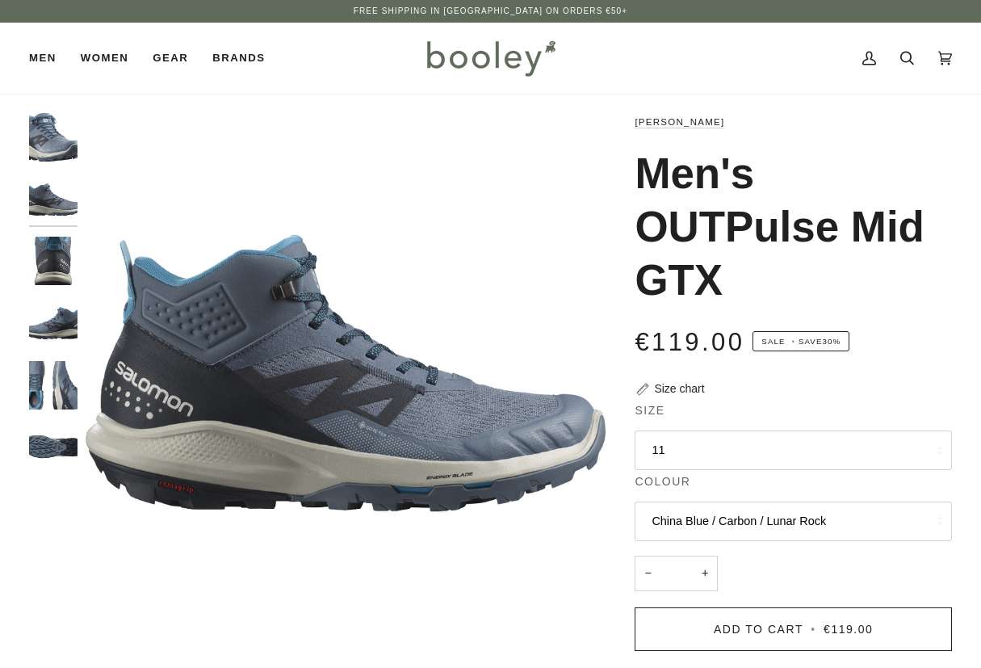
click at [45, 252] on img "Salomon Men's OUTPulse Mid GTX - Booley Galway" at bounding box center [53, 261] width 48 height 48
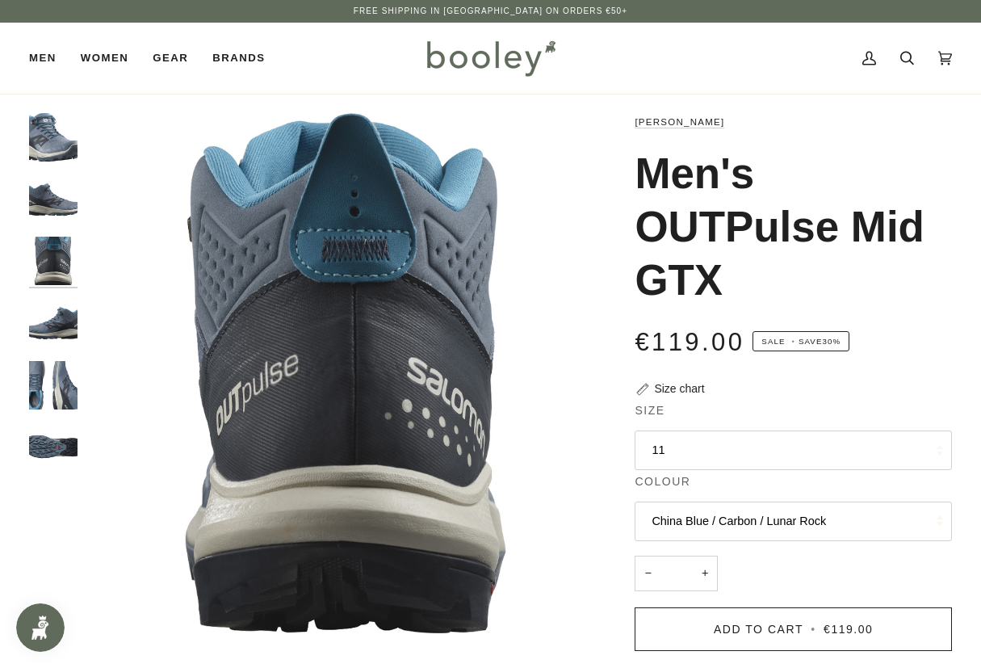
click at [50, 316] on img "Salomon Men's OUTPulse Mid GTX - Booley Galway" at bounding box center [53, 323] width 48 height 48
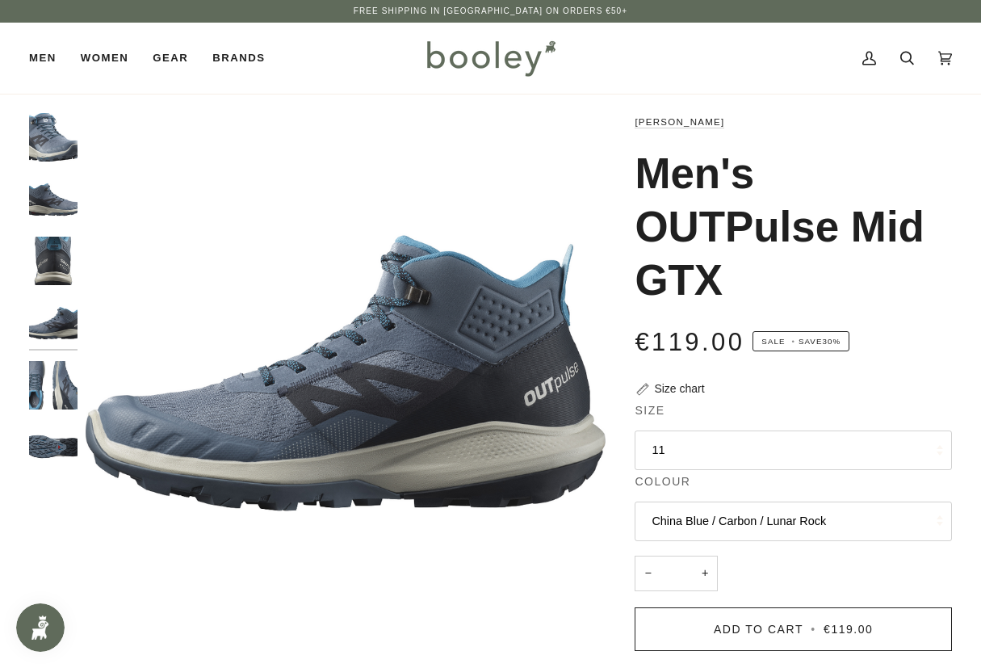
click at [53, 370] on img "Salomon Men's OUTPulse Mid GTX - Booley Galway" at bounding box center [53, 385] width 48 height 48
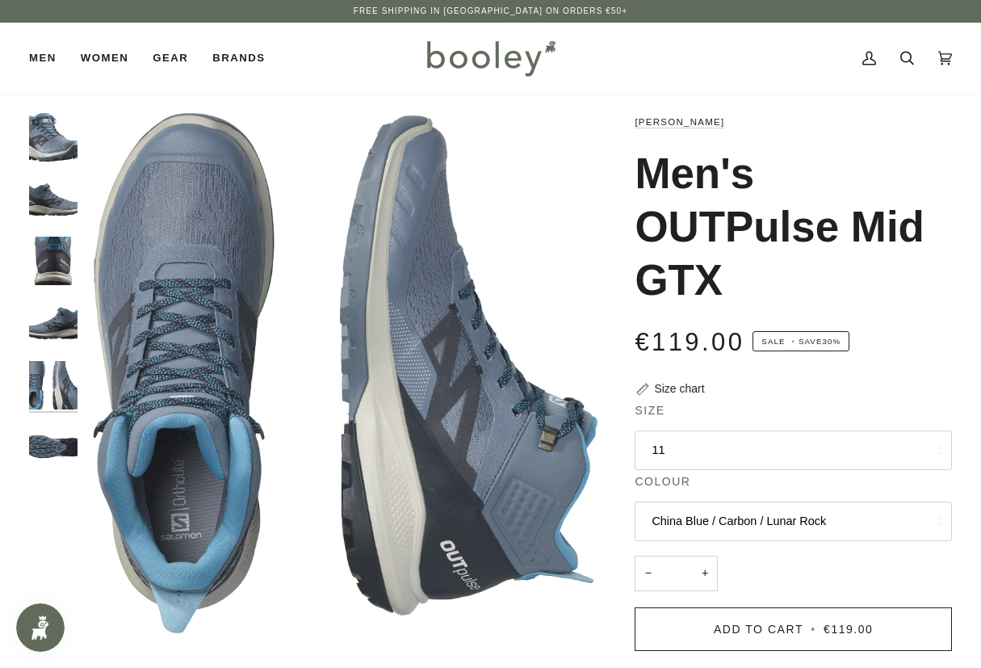
click at [48, 439] on img "Salomon Men's OUTPulse Mid GTX - Booley Galway" at bounding box center [53, 446] width 48 height 48
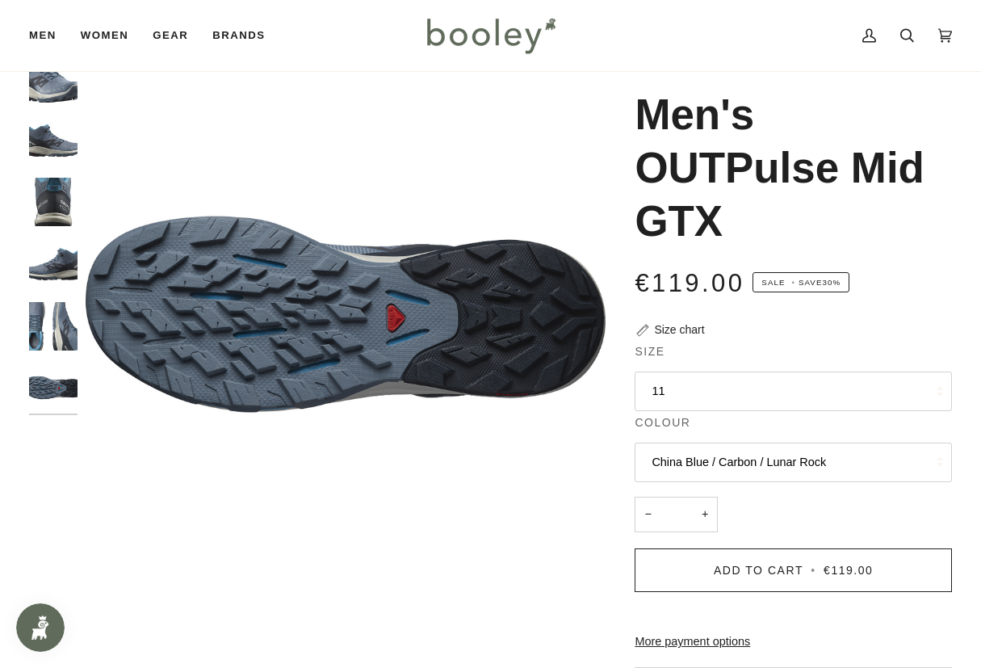
scroll to position [32, 0]
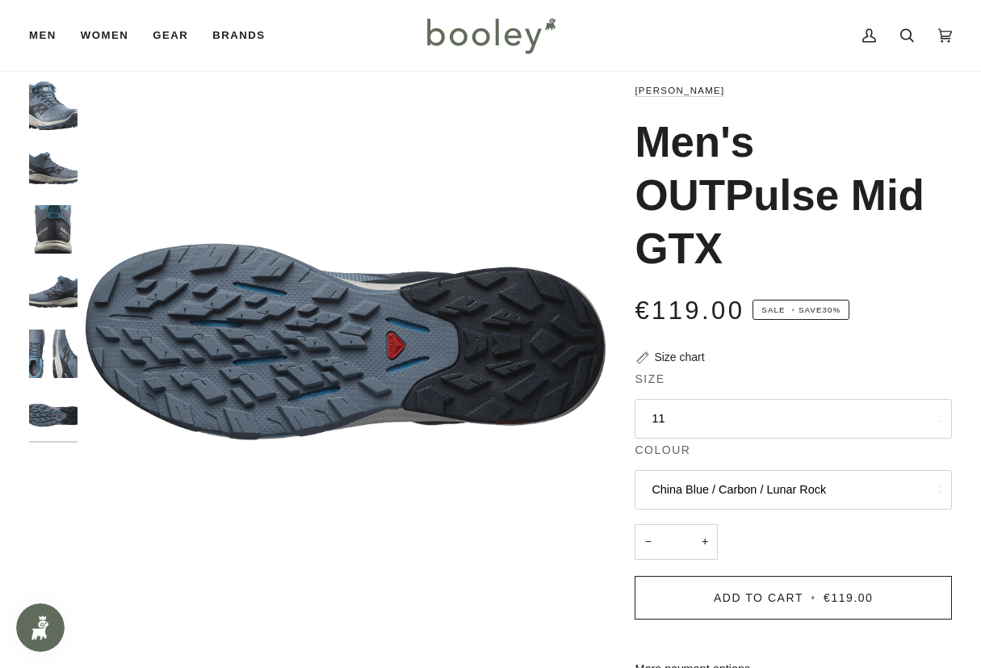
click at [713, 413] on button "11" at bounding box center [793, 419] width 317 height 40
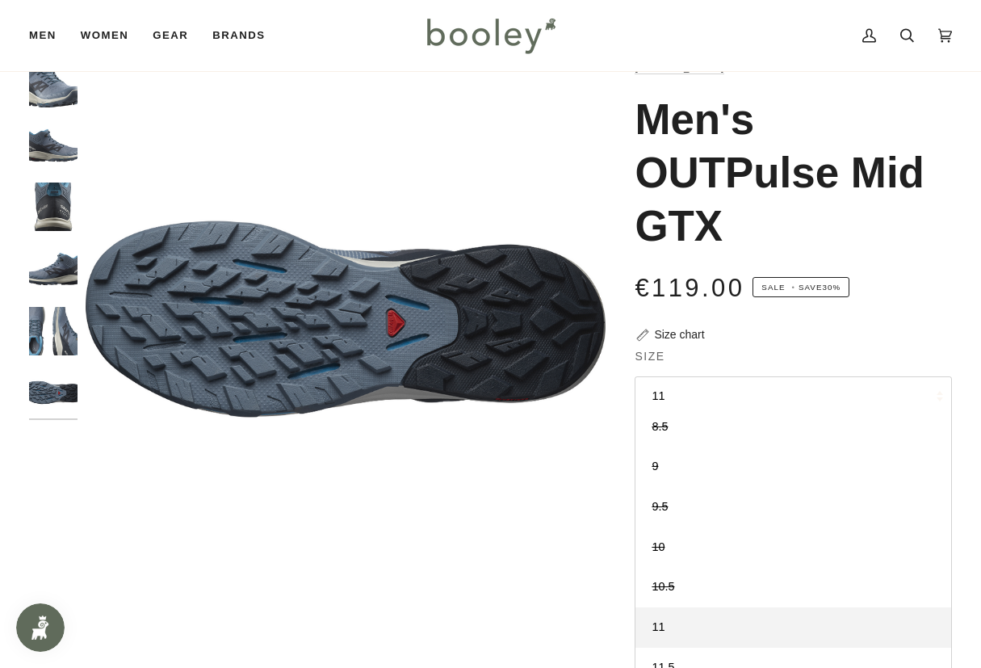
scroll to position [107, 0]
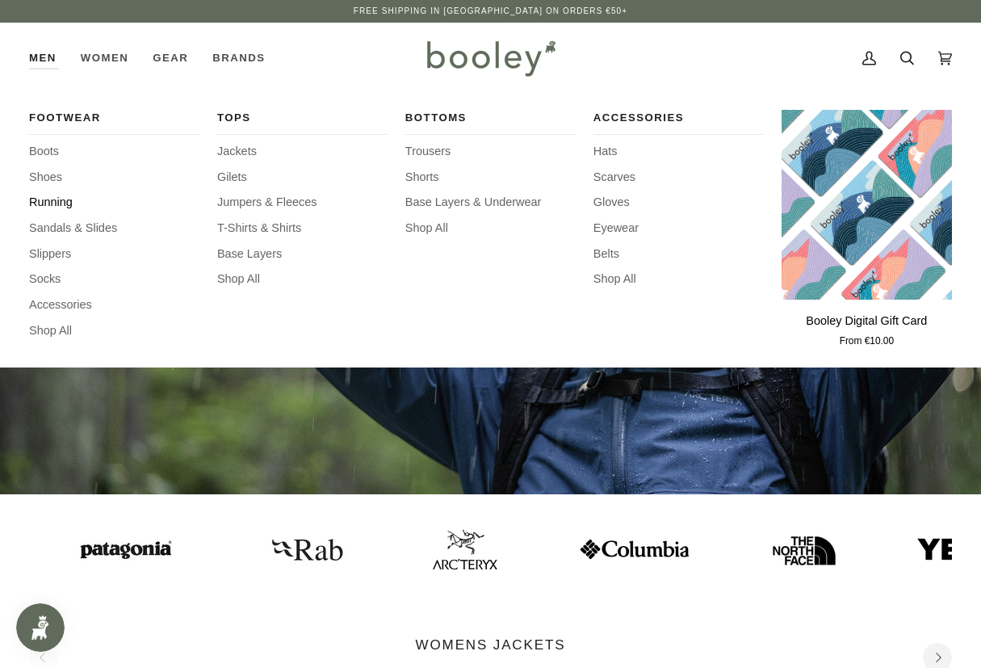
click at [48, 208] on span "Running" at bounding box center [114, 203] width 170 height 18
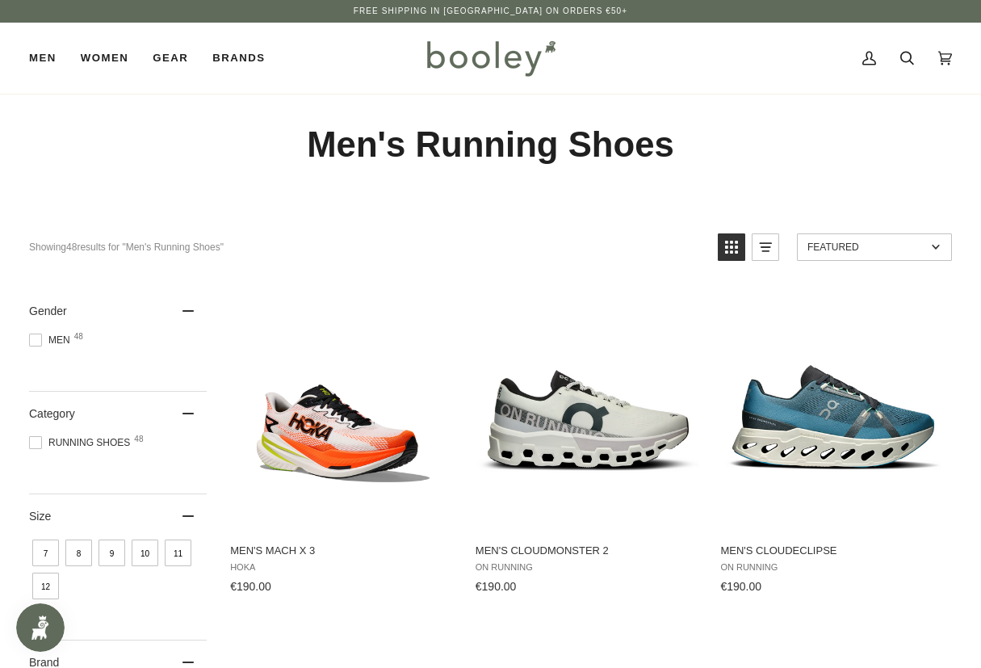
click at [871, 242] on span "Featured" at bounding box center [867, 247] width 119 height 11
click at [868, 254] on link "Featured" at bounding box center [874, 246] width 155 height 27
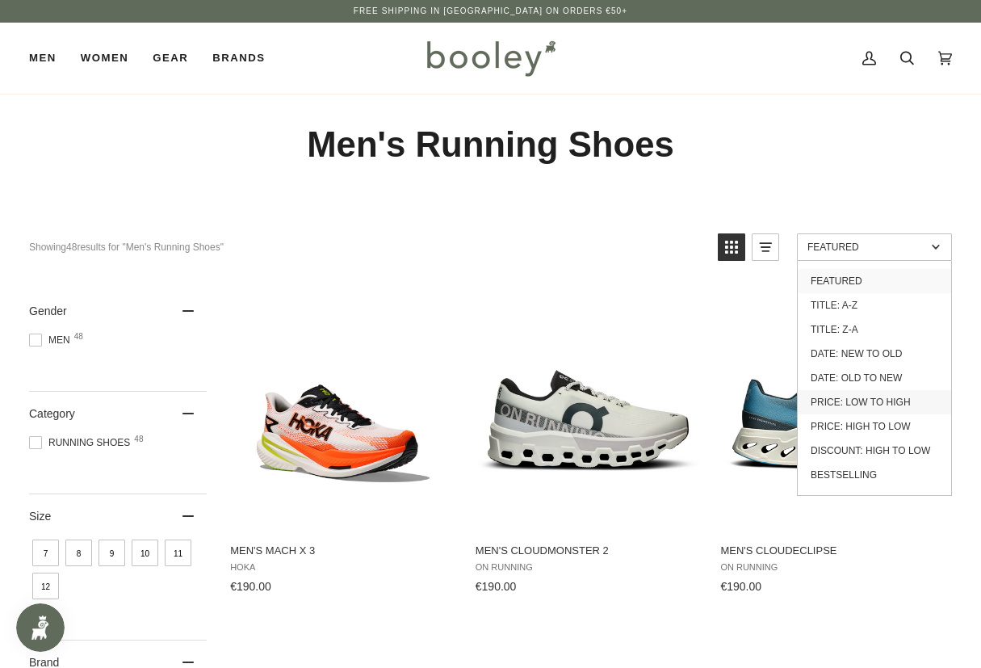
click at [875, 397] on link "Price: Low to High" at bounding box center [874, 402] width 153 height 24
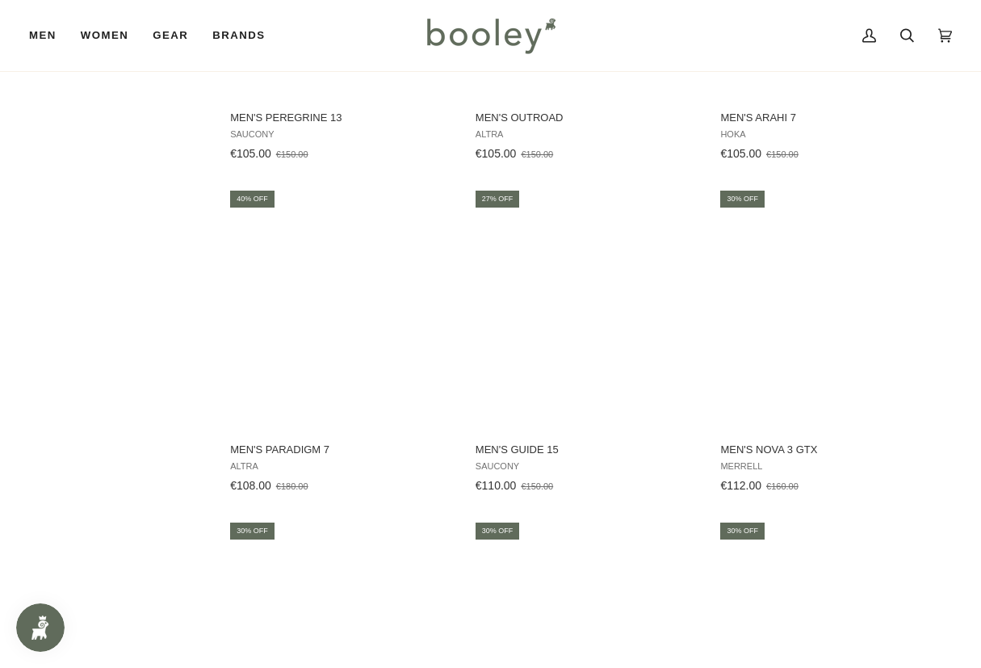
scroll to position [1485, 0]
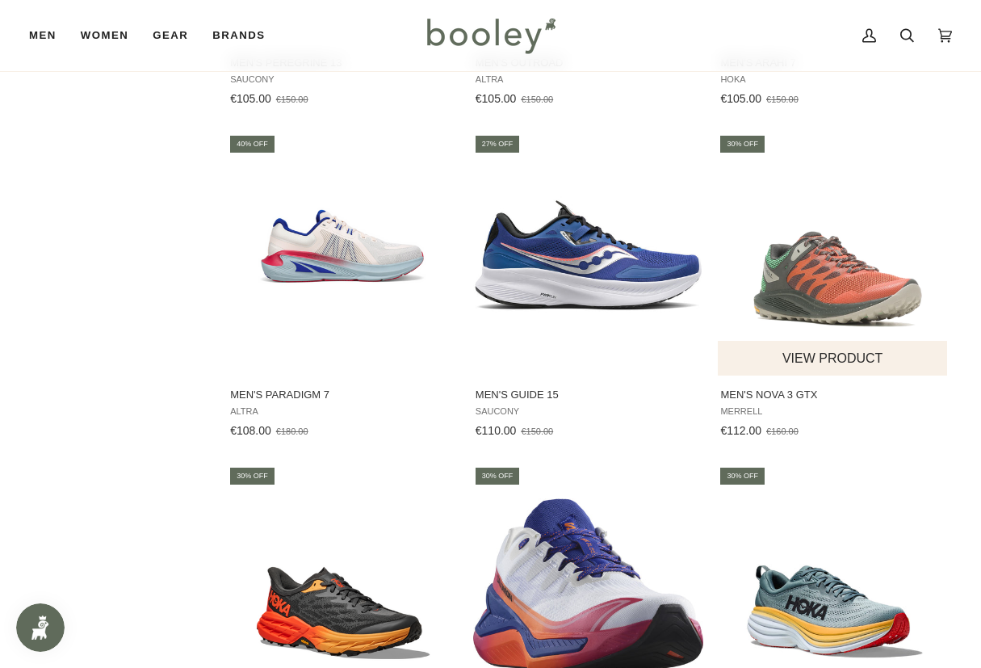
click at [834, 272] on img "Men's Nova 3 GTX" at bounding box center [833, 254] width 230 height 230
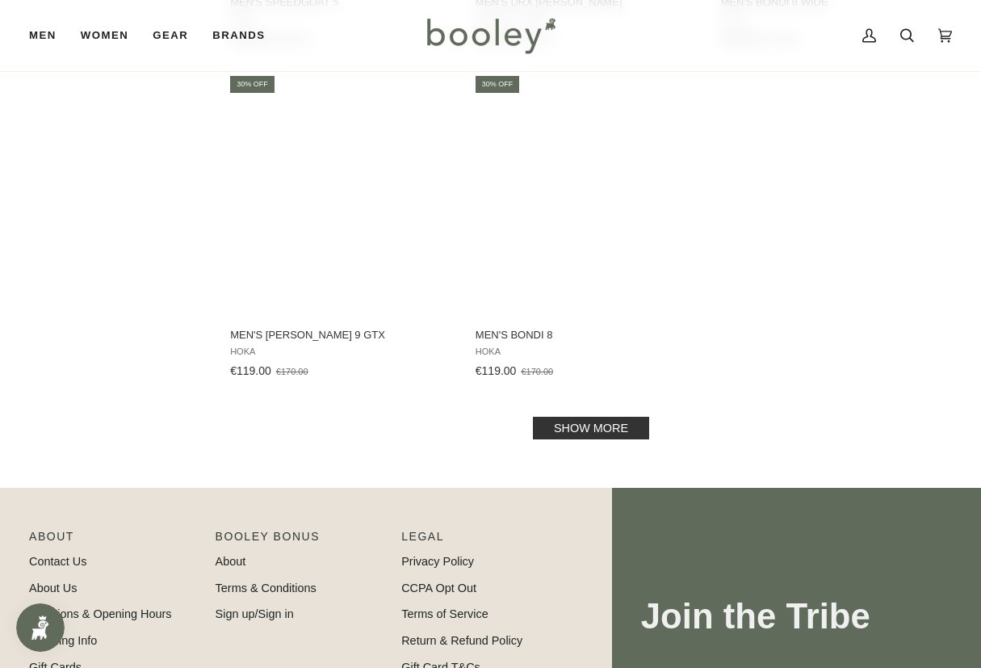
scroll to position [2229, 0]
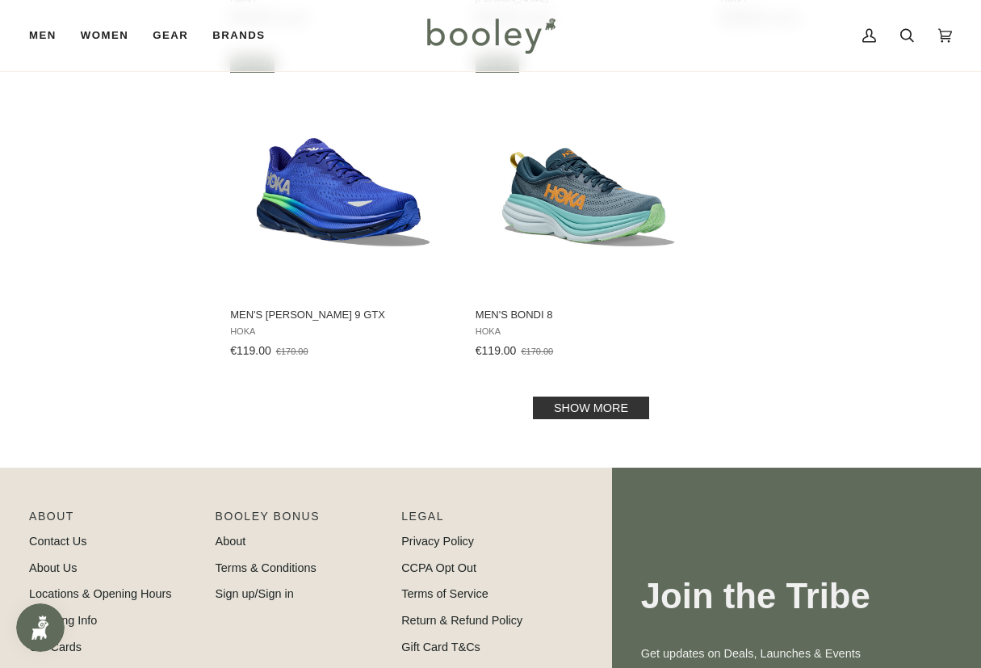
click at [598, 407] on link "Show more" at bounding box center [591, 408] width 116 height 23
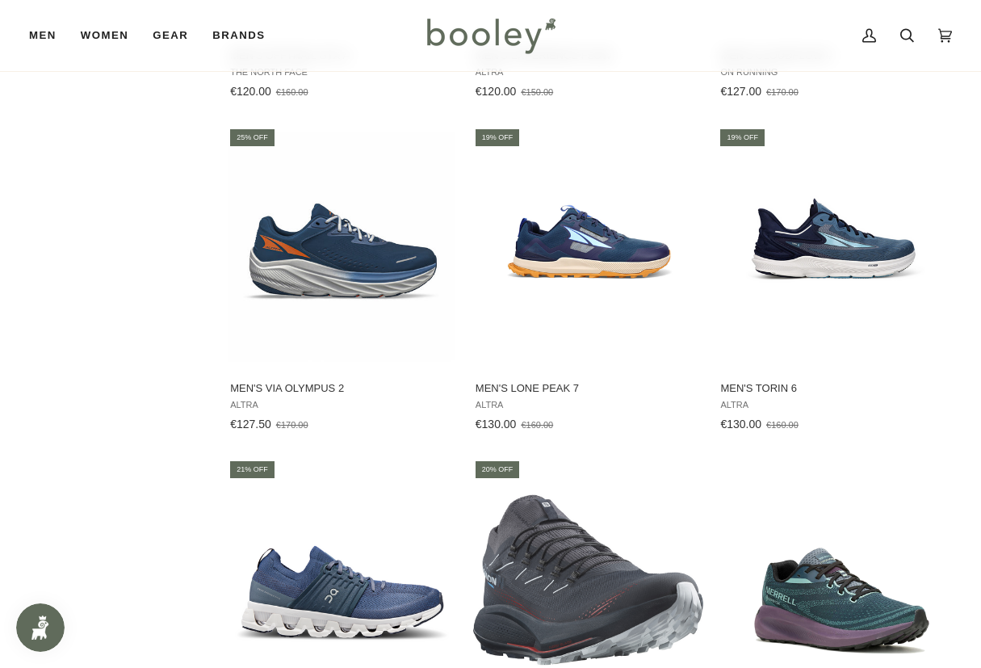
scroll to position [3256, 0]
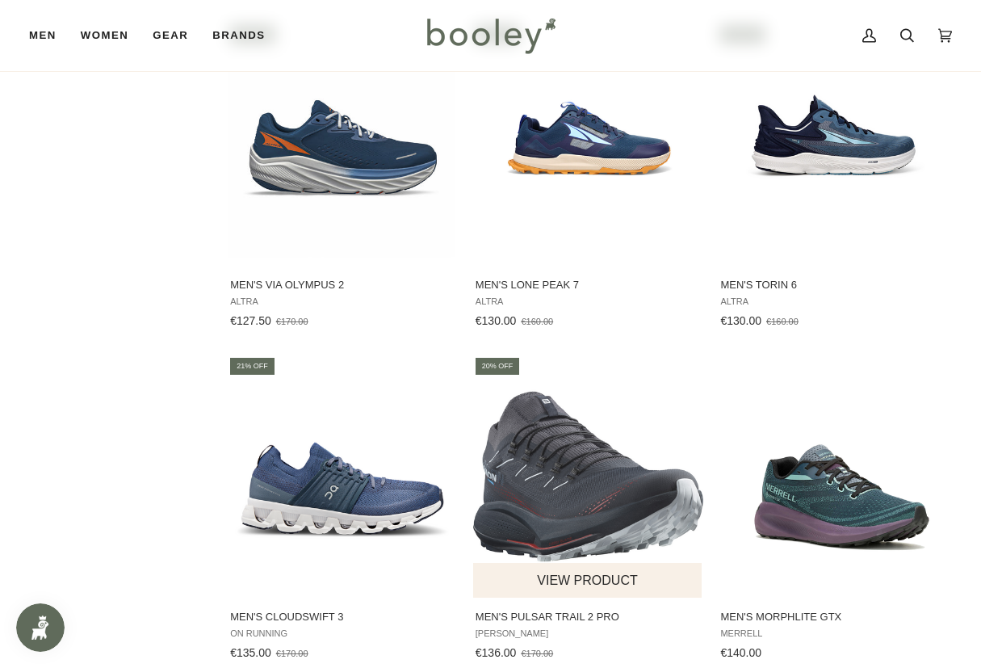
click at [577, 468] on img "Men's Pulsar Trail 2 Pro" at bounding box center [588, 476] width 230 height 230
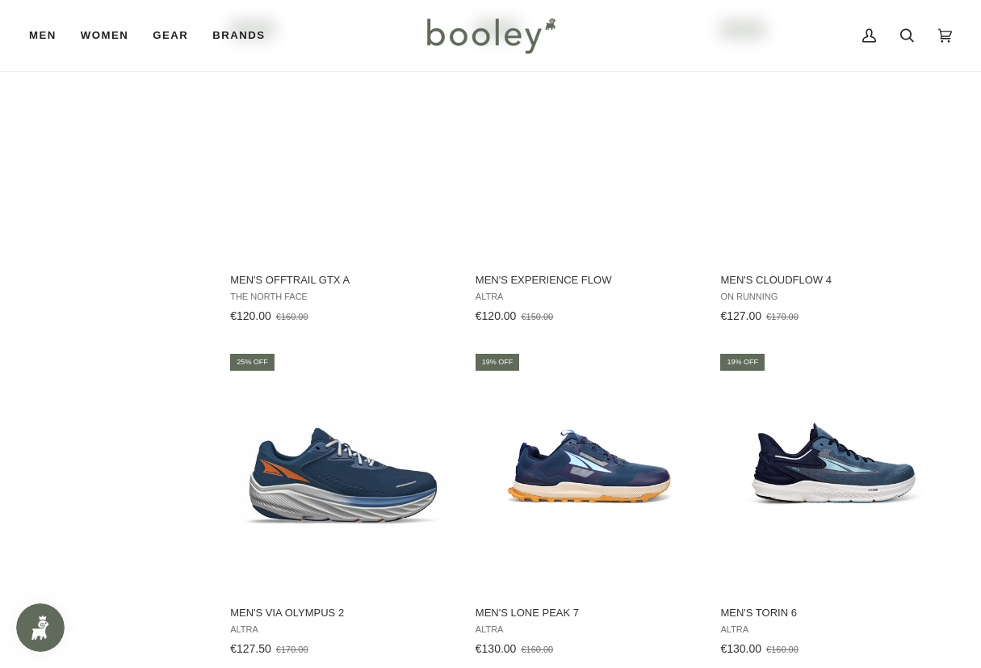
scroll to position [2905, 0]
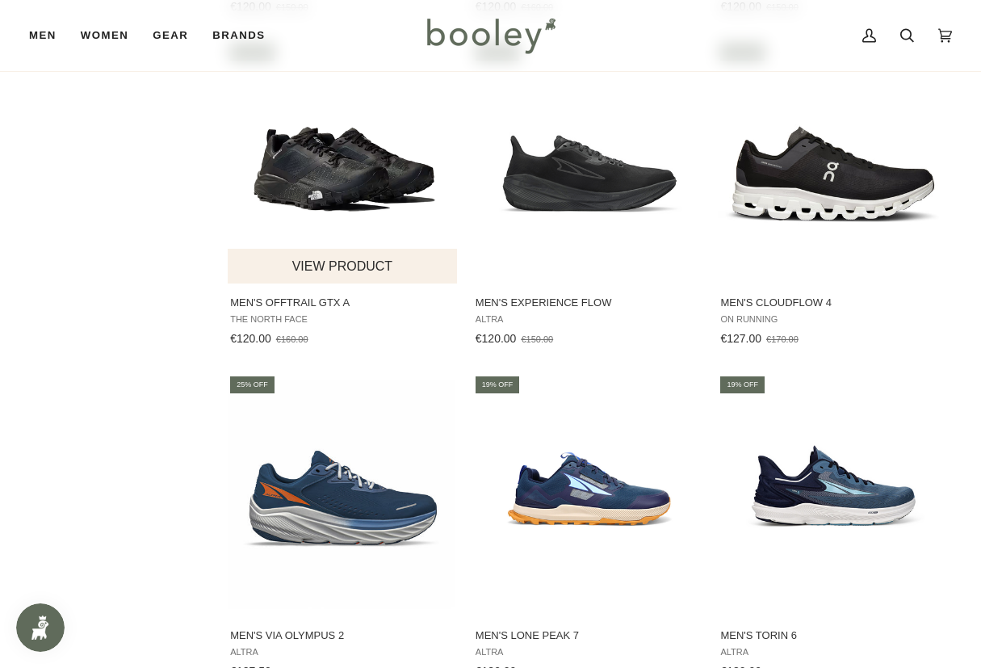
click at [354, 175] on img "Men's Offtrail GTX A" at bounding box center [343, 163] width 230 height 230
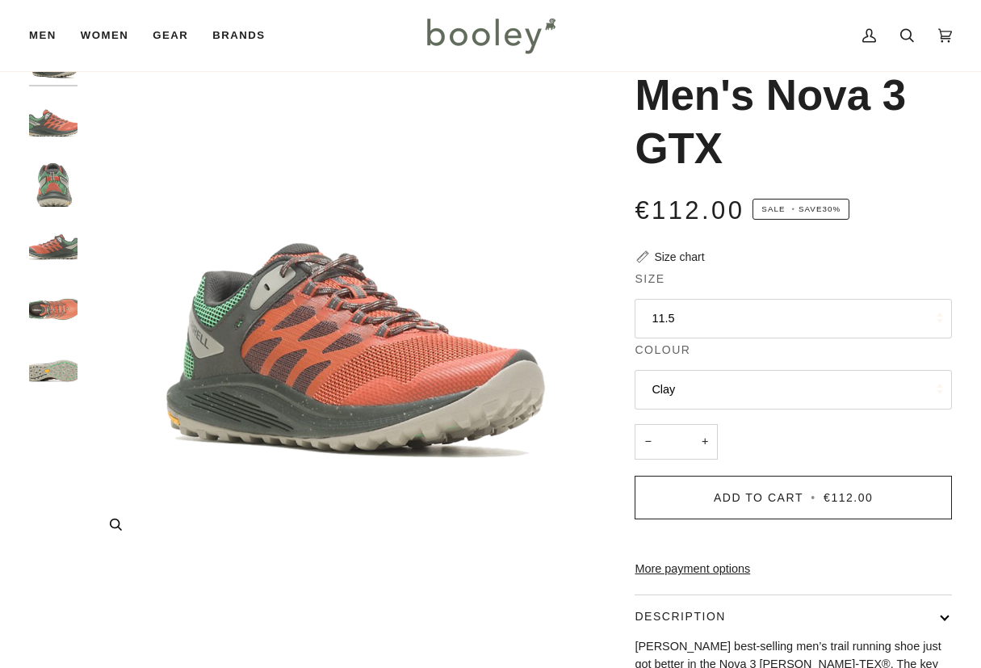
scroll to position [54, 0]
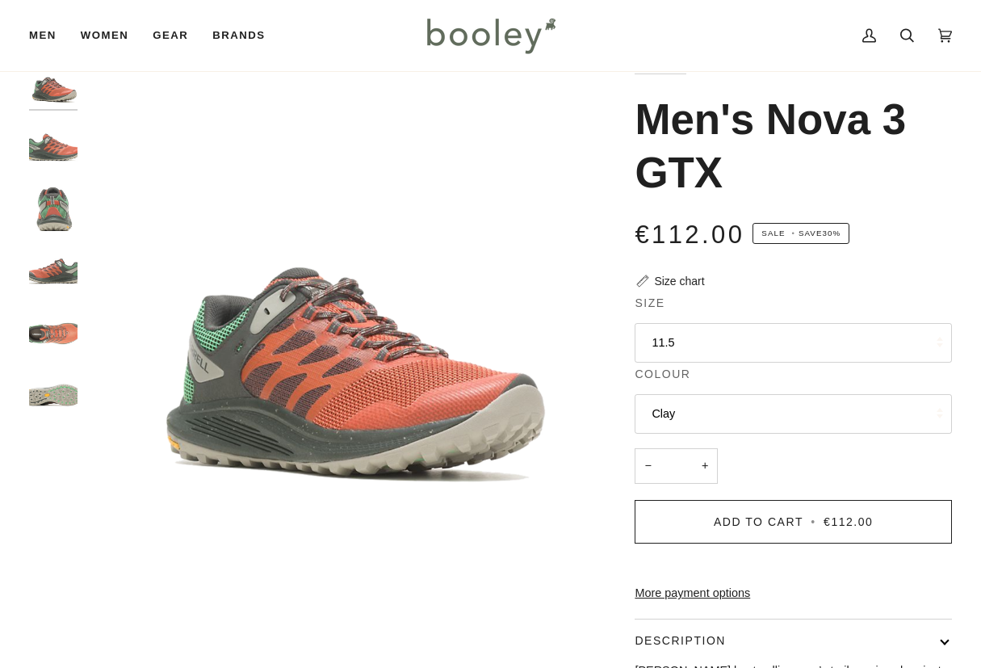
click at [26, 195] on div "Zoom Zoom" at bounding box center [490, 493] width 981 height 868
